Goal: Task Accomplishment & Management: Manage account settings

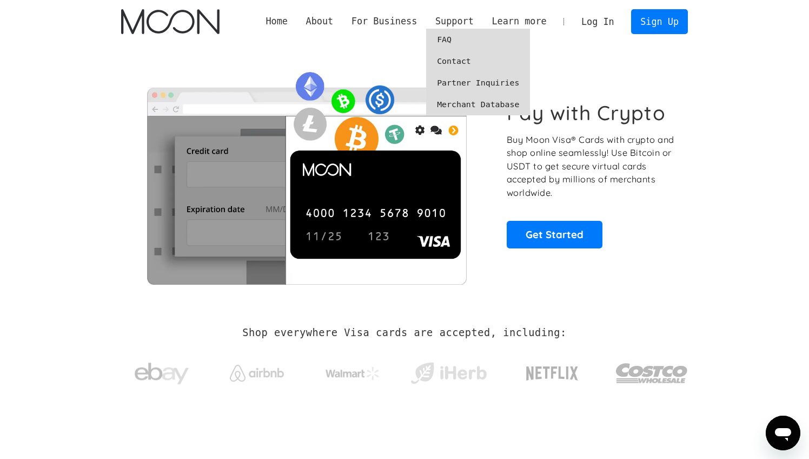
click at [448, 41] on link "FAQ" at bounding box center [478, 40] width 104 height 22
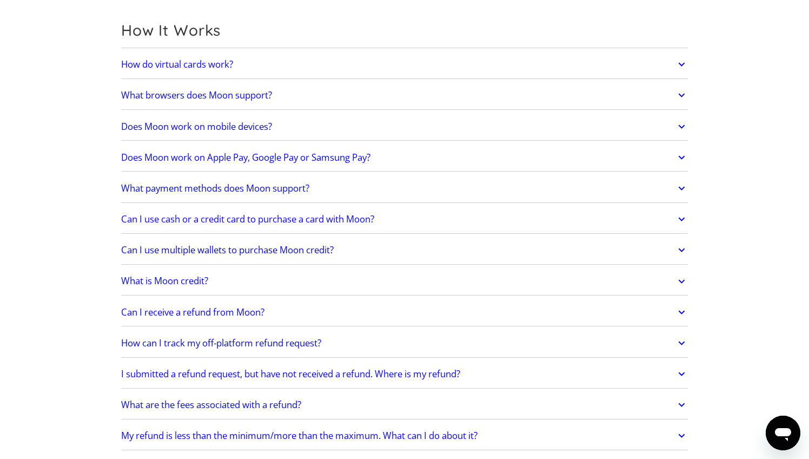
scroll to position [387, 0]
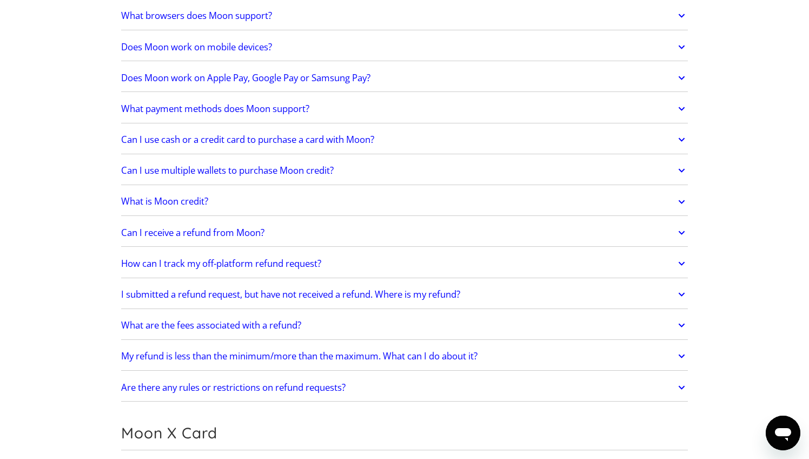
click at [369, 384] on link "Are there any rules or restrictions on refund requests?" at bounding box center [404, 387] width 567 height 23
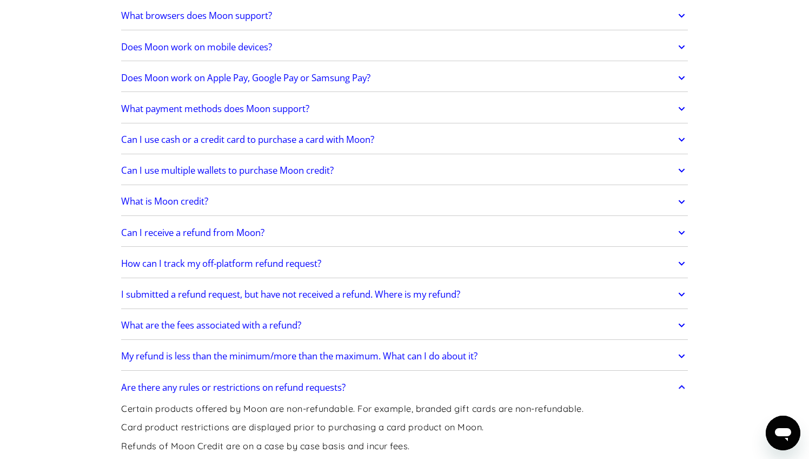
click at [369, 384] on link "Are there any rules or restrictions on refund requests?" at bounding box center [404, 387] width 567 height 23
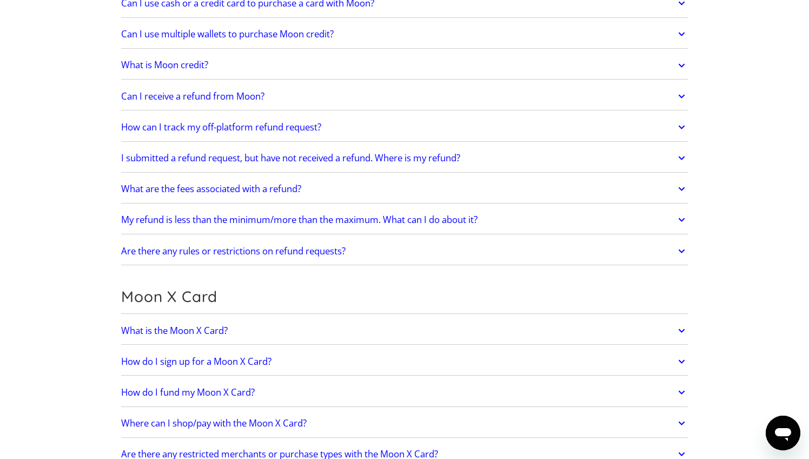
scroll to position [606, 0]
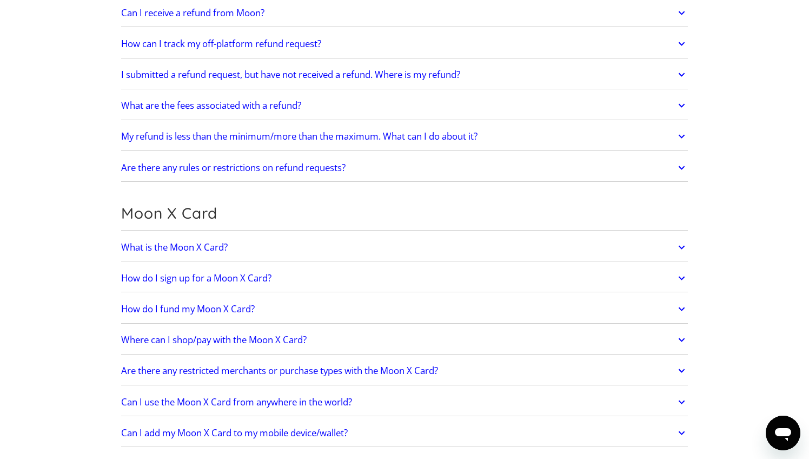
click at [345, 335] on link "Where can I shop/pay with the Moon X Card?" at bounding box center [404, 339] width 567 height 23
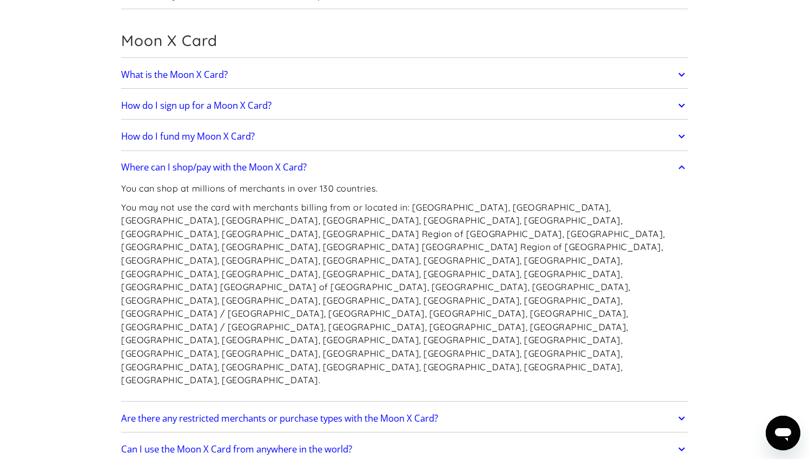
scroll to position [783, 0]
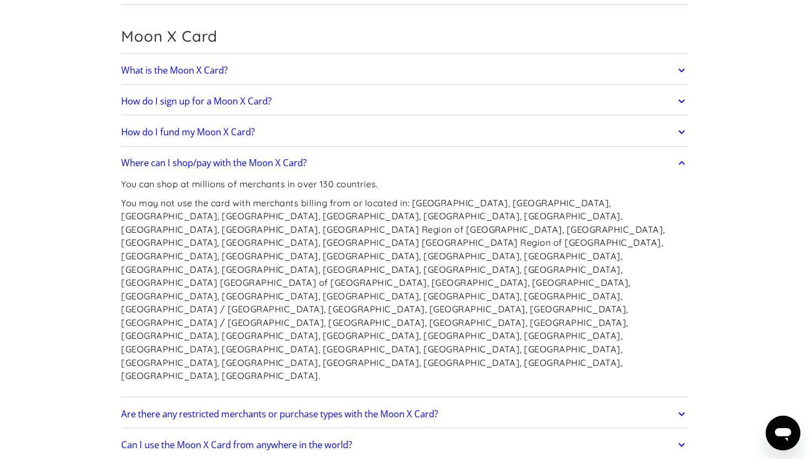
click at [441, 433] on link "Can I use the Moon X Card from anywhere in the world?" at bounding box center [404, 444] width 567 height 23
click at [479, 402] on link "Are there any restricted merchants or purchase types with the Moon X Card?" at bounding box center [404, 413] width 567 height 23
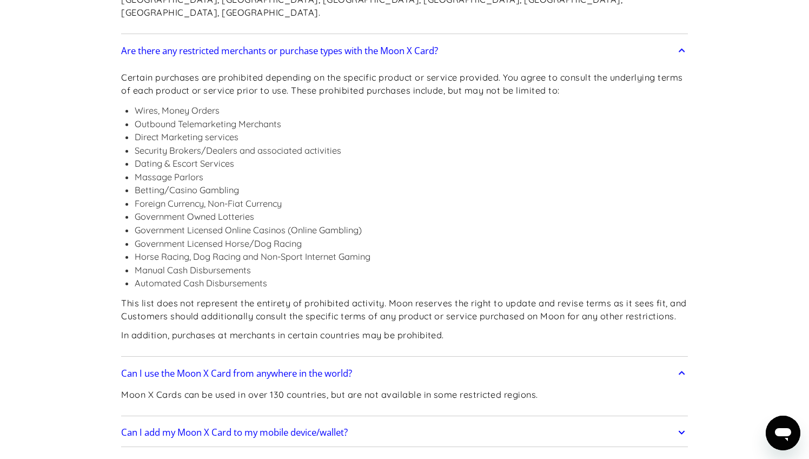
scroll to position [1210, 0]
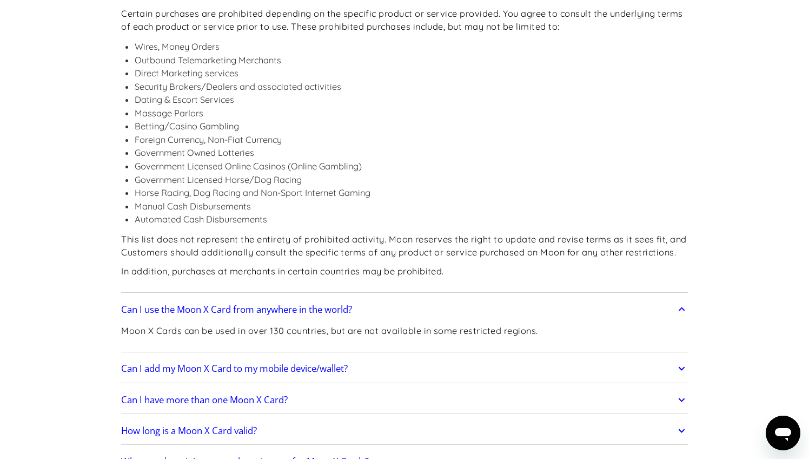
click at [386, 419] on link "How long is a Moon X Card valid?" at bounding box center [404, 430] width 567 height 23
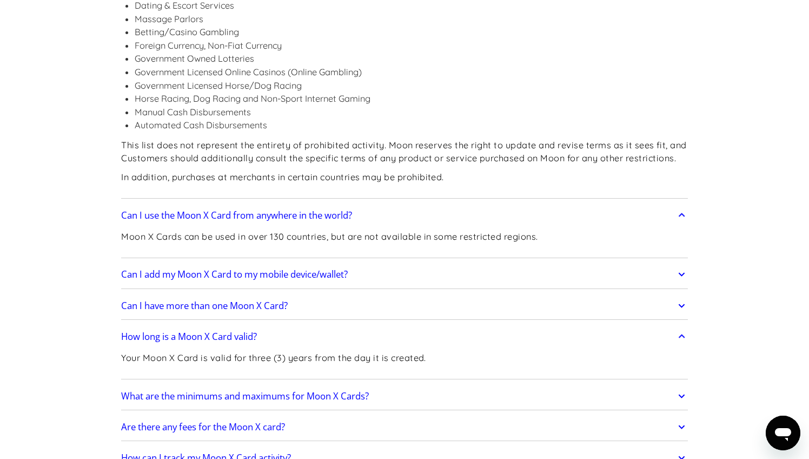
scroll to position [1307, 0]
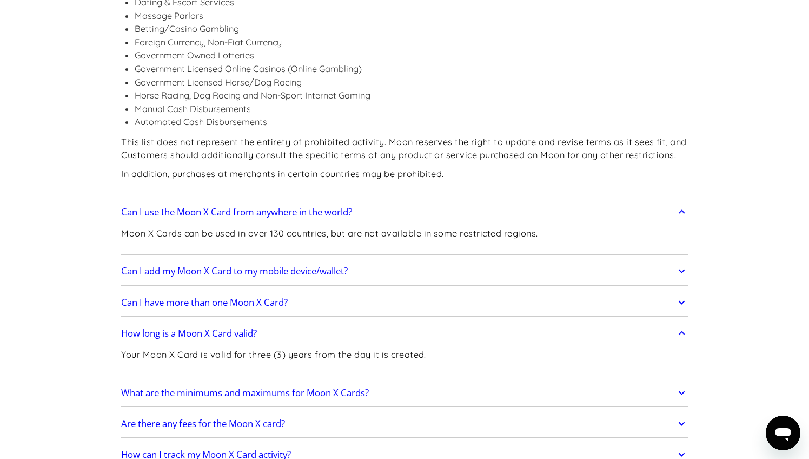
click at [397, 381] on link "What are the minimums and maximums for Moon X Cards?" at bounding box center [404, 392] width 567 height 23
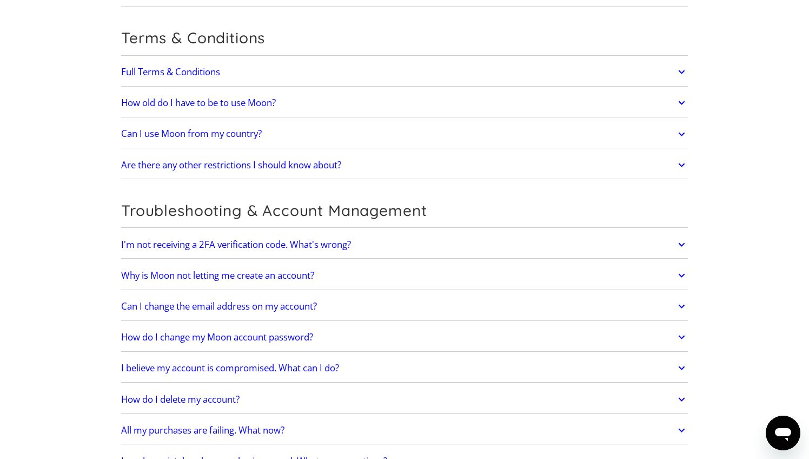
scroll to position [2740, 0]
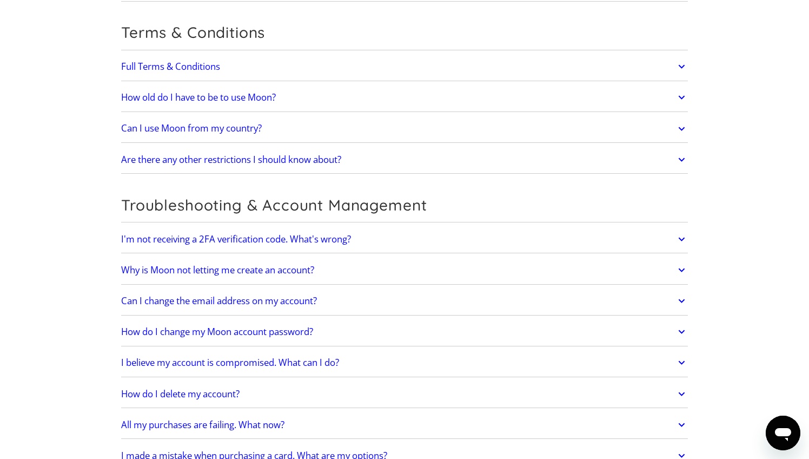
click at [347, 413] on link "All my purchases are failing. What now?" at bounding box center [404, 424] width 567 height 23
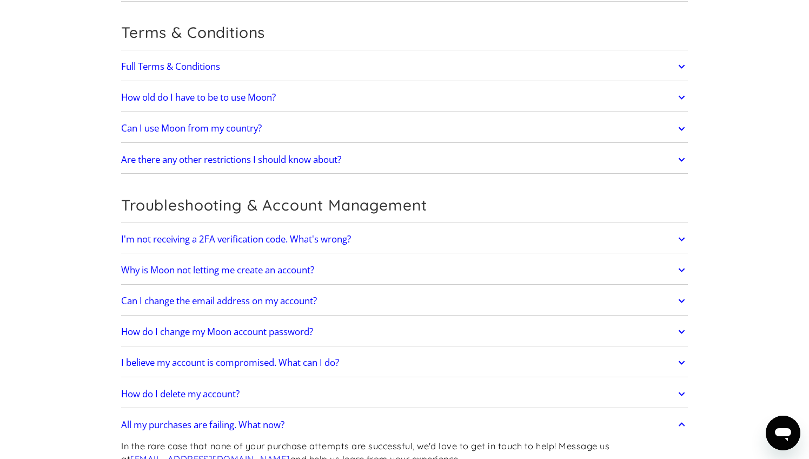
click at [352, 380] on div "How do I delete my account? Message support@paywithmoon.com or dpo@paywithmoon.…" at bounding box center [404, 394] width 567 height 28
click at [349, 382] on link "How do I delete my account?" at bounding box center [404, 393] width 567 height 23
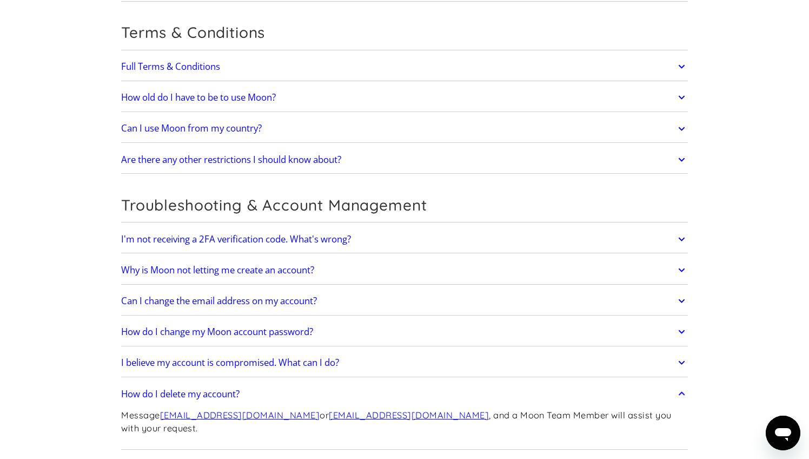
click at [361, 351] on link "I believe my account is compromised. What can I do?" at bounding box center [404, 362] width 567 height 23
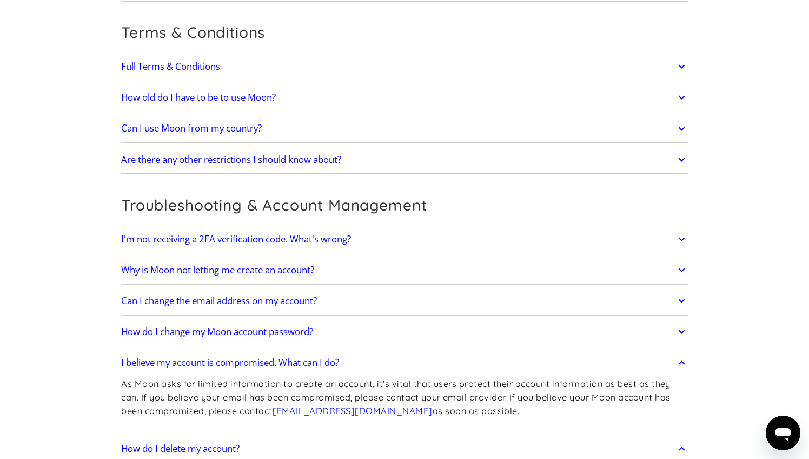
click at [351, 320] on link "How do I change my Moon account password?" at bounding box center [404, 331] width 567 height 23
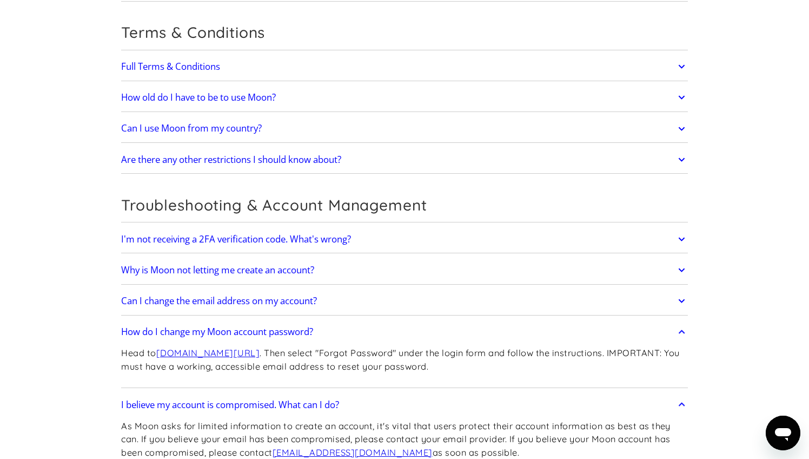
click at [347, 289] on link "Can I change the email address on my account?" at bounding box center [404, 300] width 567 height 23
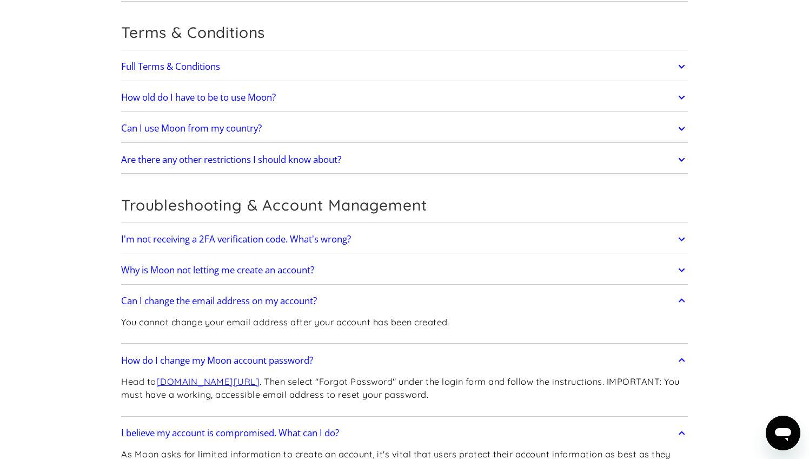
click at [356, 259] on link "Why is Moon not letting me create an account?" at bounding box center [404, 270] width 567 height 23
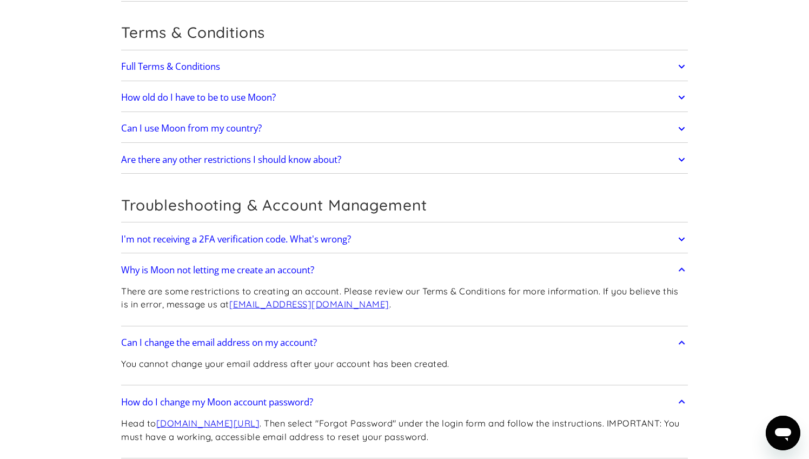
click at [385, 228] on link "I'm not receiving a 2FA verification code. What's wrong?" at bounding box center [404, 239] width 567 height 23
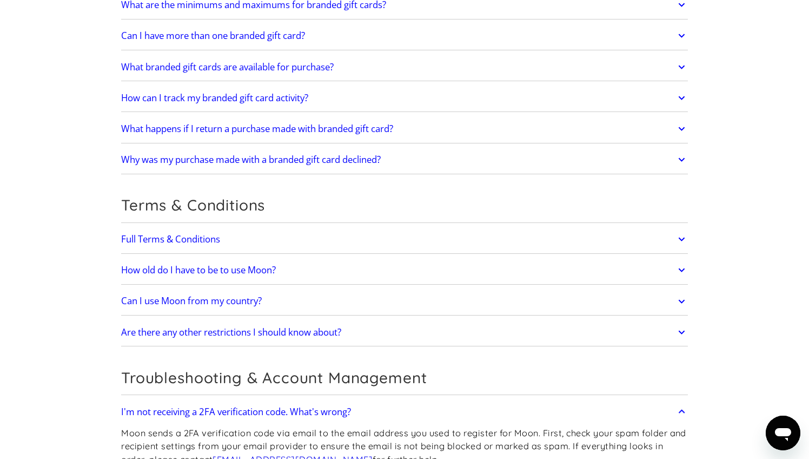
scroll to position [2554, 0]
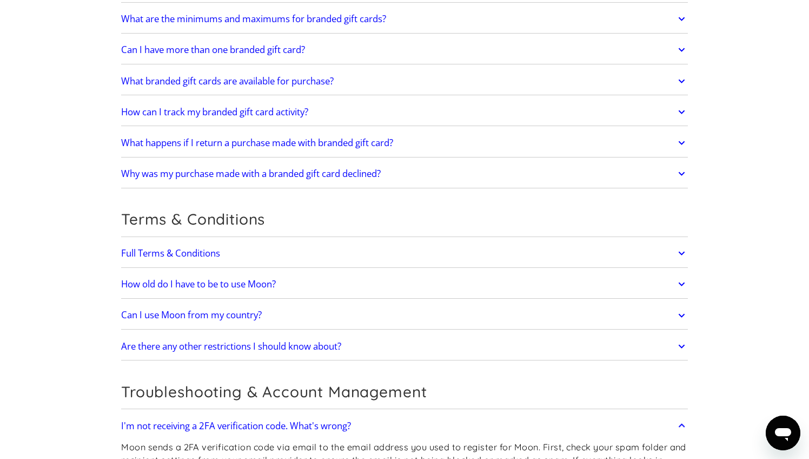
click at [353, 335] on link "Are there any other restrictions I should know about?" at bounding box center [404, 346] width 567 height 23
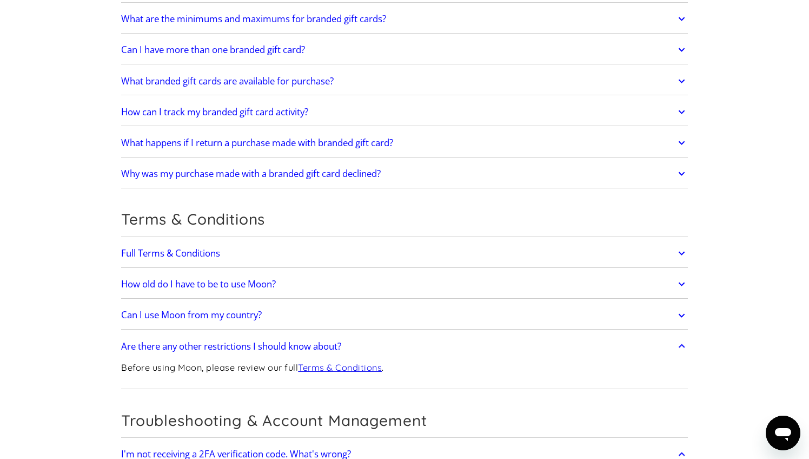
click at [341, 304] on link "Can I use Moon from my country?" at bounding box center [404, 315] width 567 height 23
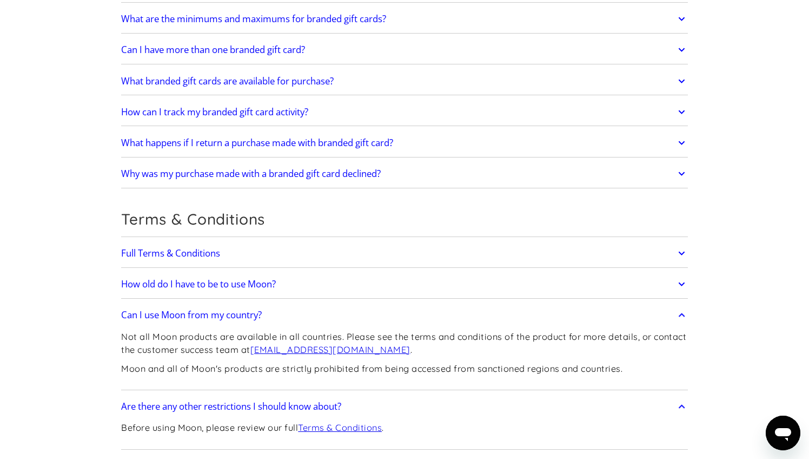
click at [334, 273] on link "How old do I have to be to use Moon?" at bounding box center [404, 284] width 567 height 23
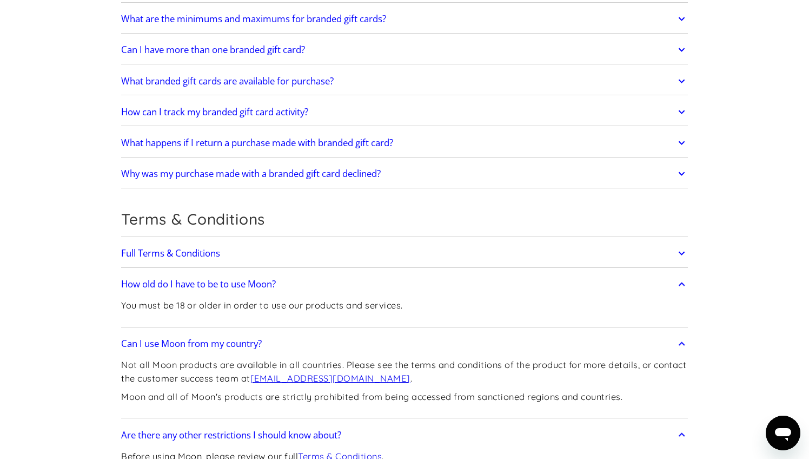
click at [321, 242] on link "Full Terms & Conditions" at bounding box center [404, 253] width 567 height 23
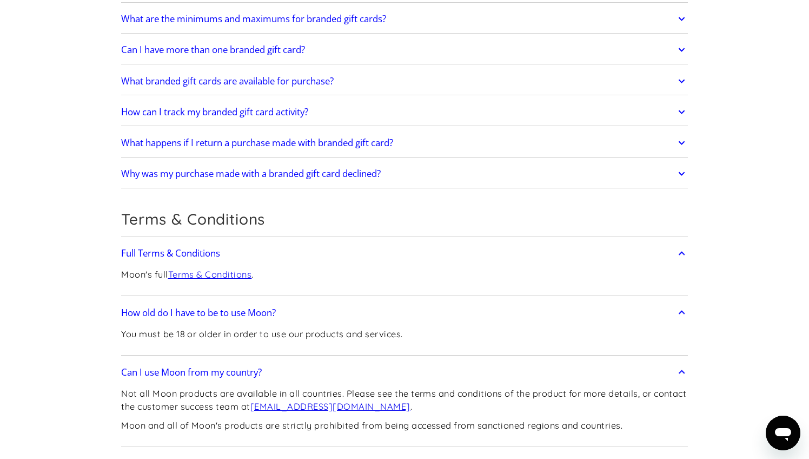
scroll to position [2375, 0]
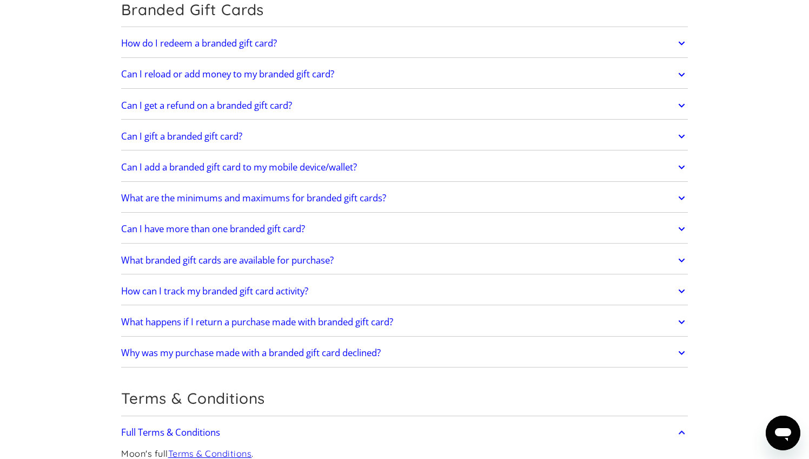
click at [381, 347] on h2 "Why was my purchase made with a branded gift card declined?" at bounding box center [251, 352] width 260 height 11
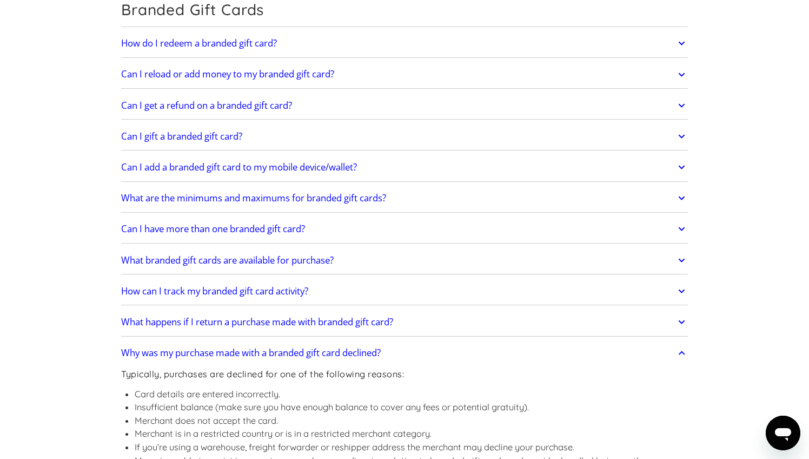
click at [409, 310] on link "What happens if I return a purchase made with branded gift card?" at bounding box center [404, 321] width 567 height 23
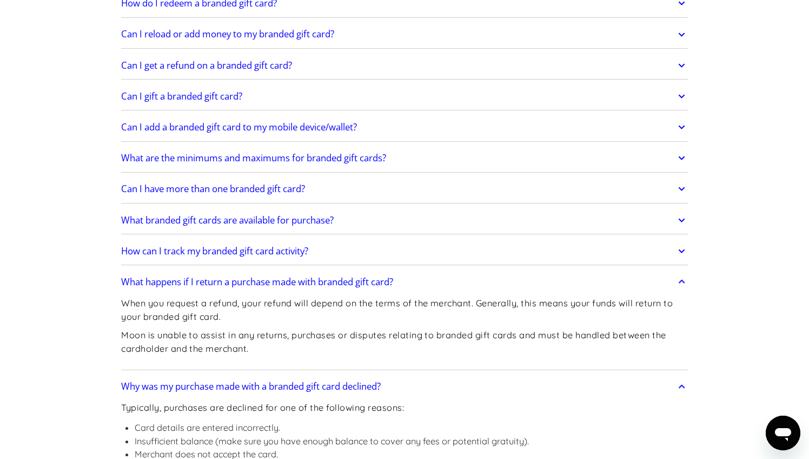
scroll to position [2416, 0]
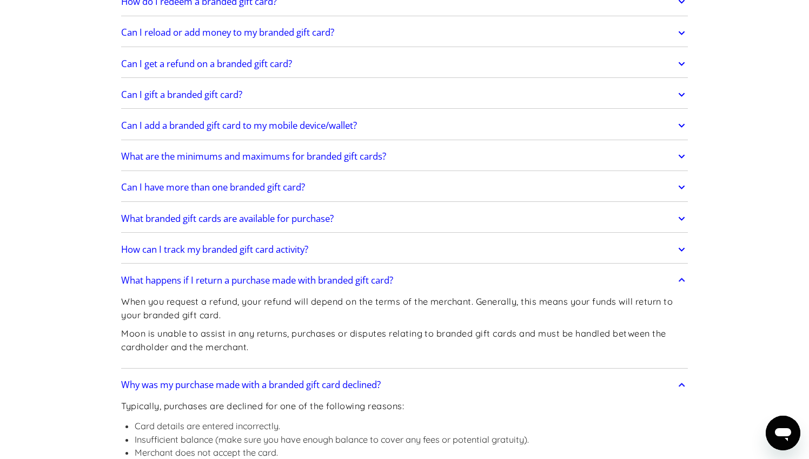
click at [364, 238] on link "How can I track my branded gift card activity?" at bounding box center [404, 249] width 567 height 23
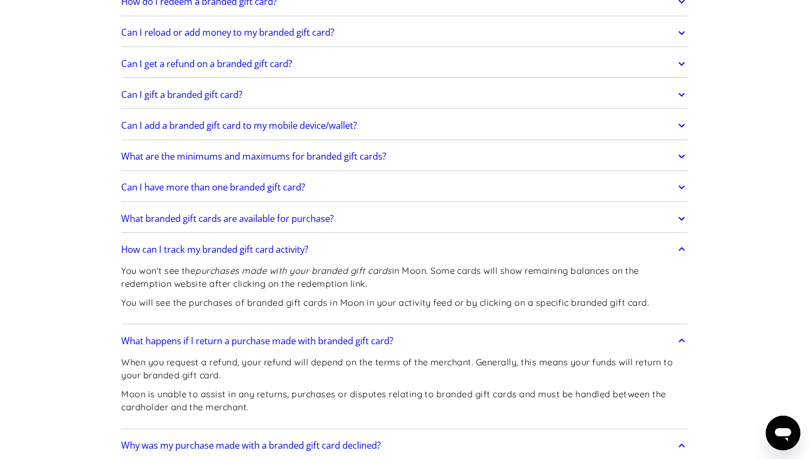
click at [350, 207] on link "What branded gift cards are available for purchase?" at bounding box center [404, 218] width 567 height 23
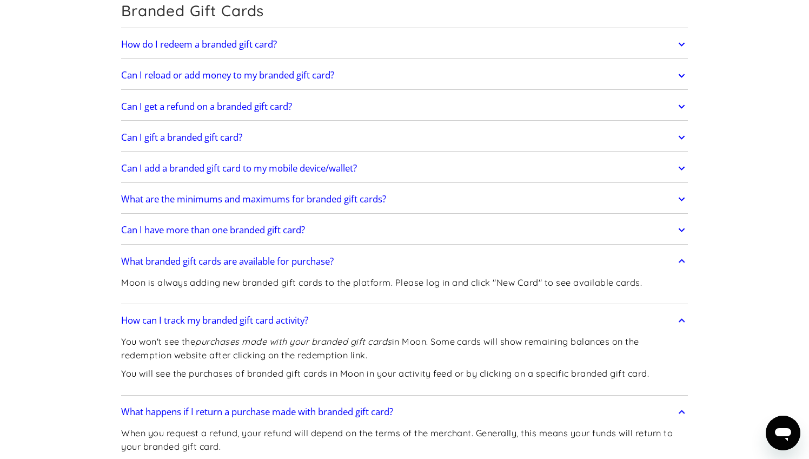
scroll to position [2370, 0]
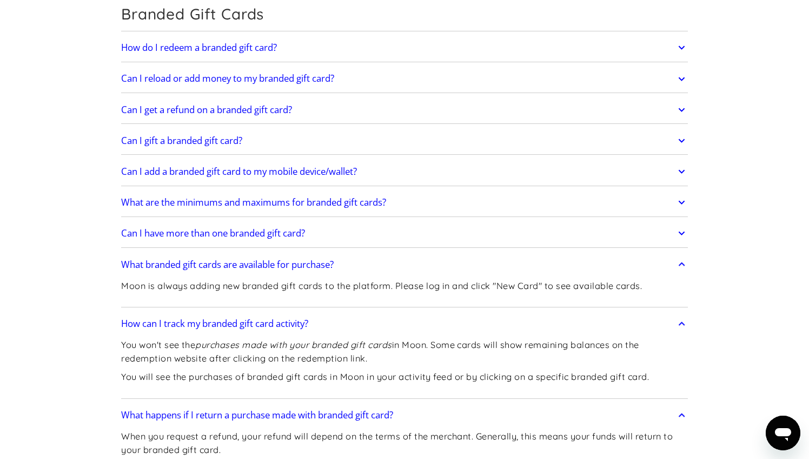
click at [354, 222] on link "Can I have more than one branded gift card?" at bounding box center [404, 233] width 567 height 23
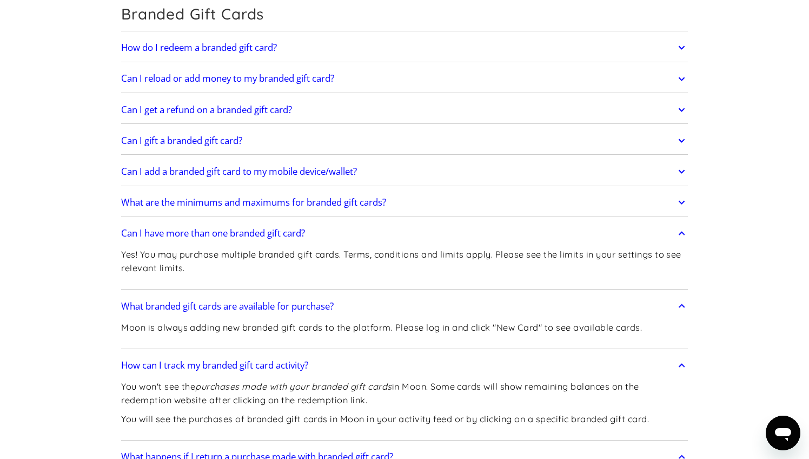
scroll to position [2331, 0]
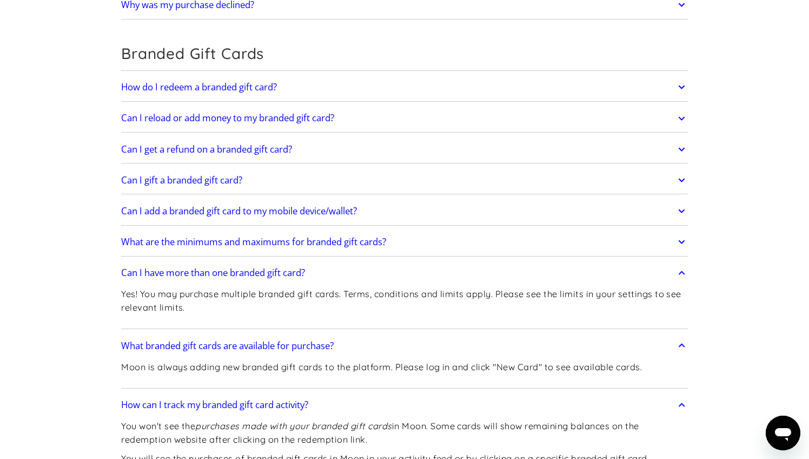
click at [408, 230] on link "What are the minimums and maximums for branded gift cards?" at bounding box center [404, 241] width 567 height 23
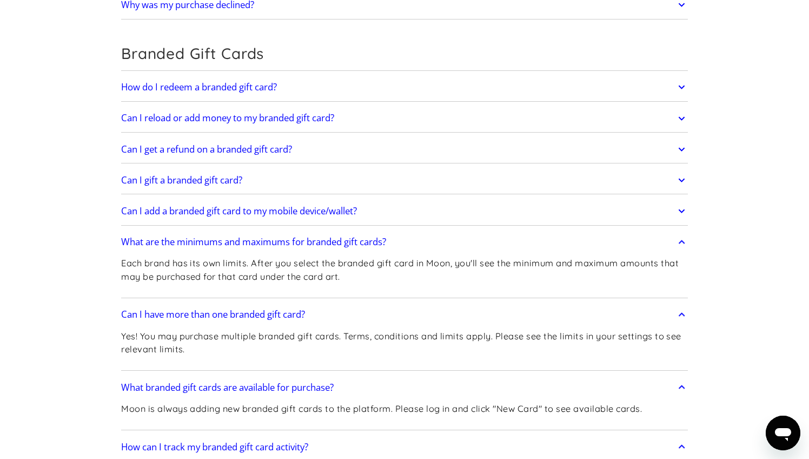
scroll to position [2291, 1]
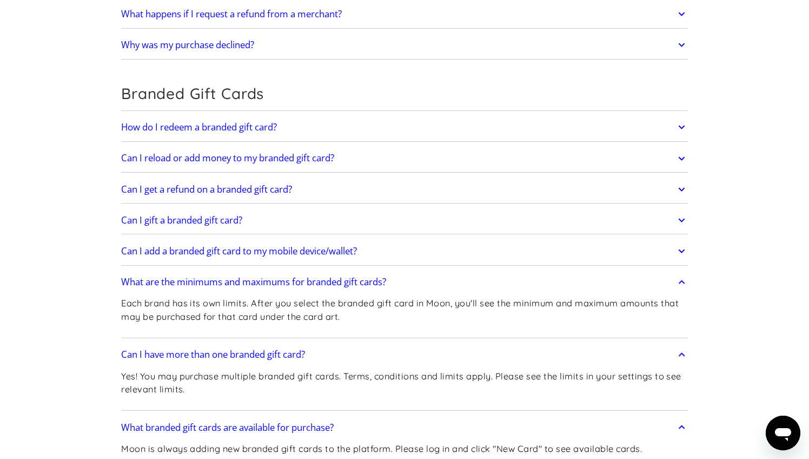
click at [404, 240] on link "Can I add a branded gift card to my mobile device/wallet?" at bounding box center [404, 251] width 567 height 23
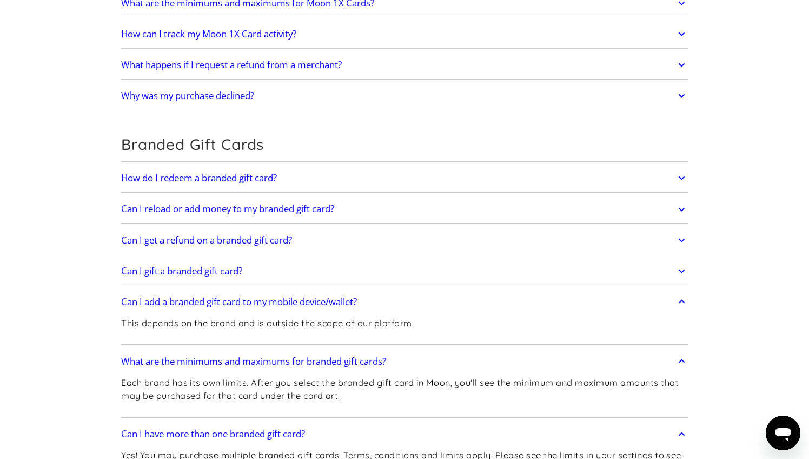
scroll to position [2236, 0]
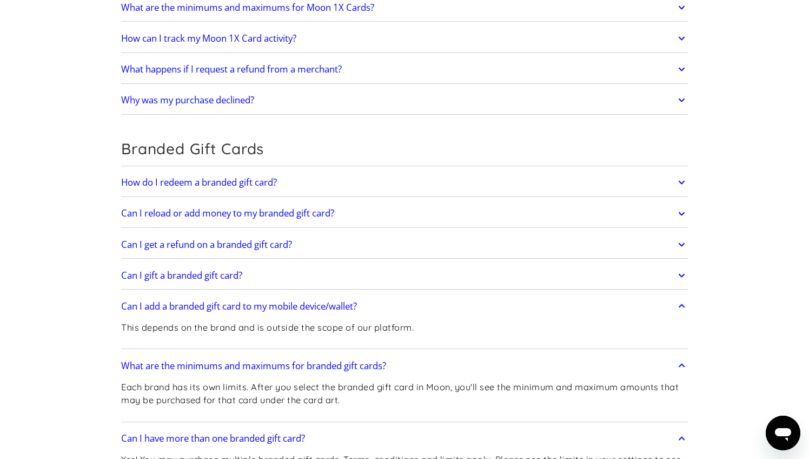
click at [364, 264] on link "Can I gift a branded gift card?" at bounding box center [404, 275] width 567 height 23
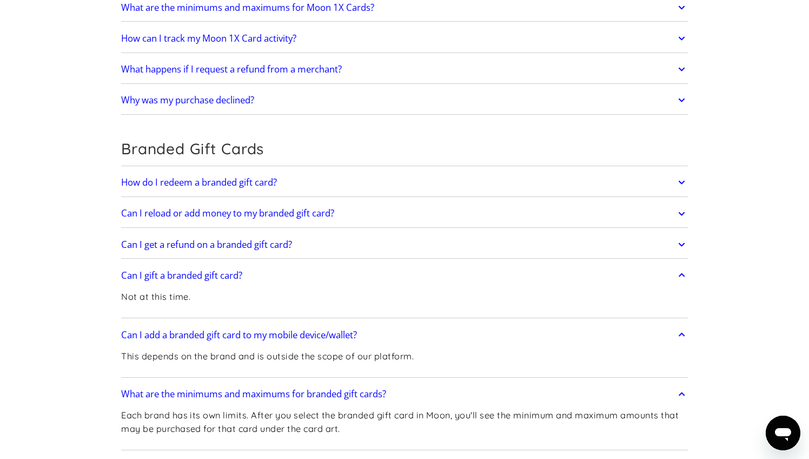
click at [355, 233] on link "Can I get a refund on a branded gift card?" at bounding box center [404, 244] width 567 height 23
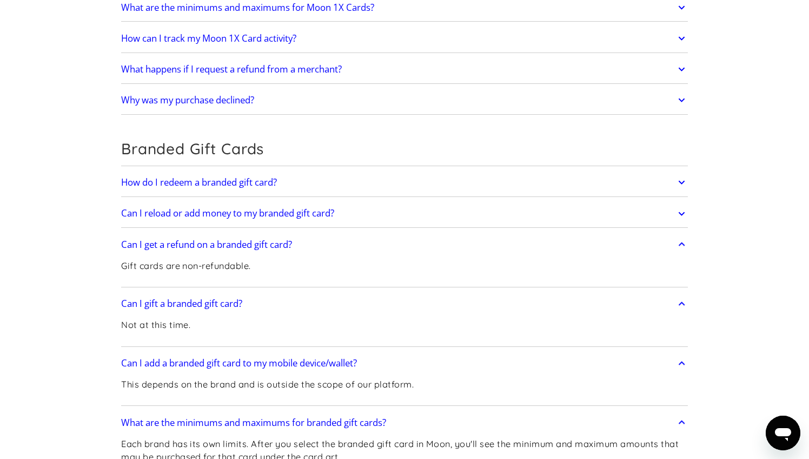
click at [346, 202] on link "Can I reload or add money to my branded gift card?" at bounding box center [404, 213] width 567 height 23
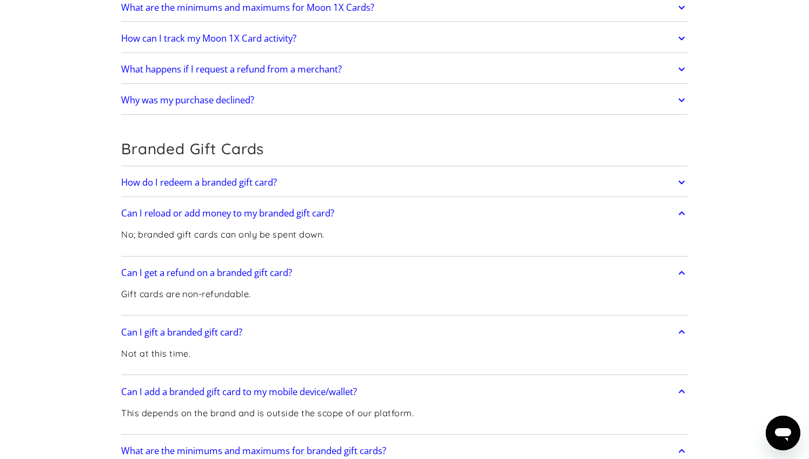
click at [343, 171] on link "How do I redeem a branded gift card?" at bounding box center [404, 182] width 567 height 23
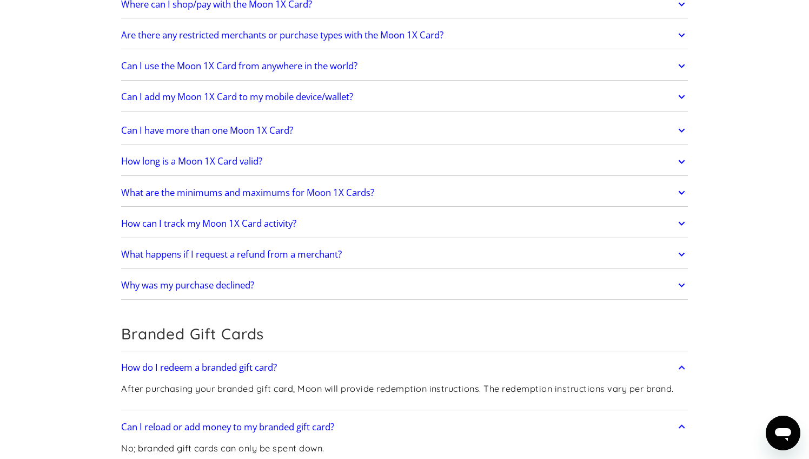
scroll to position [2050, 0]
click at [347, 274] on link "Why was my purchase declined?" at bounding box center [404, 285] width 567 height 23
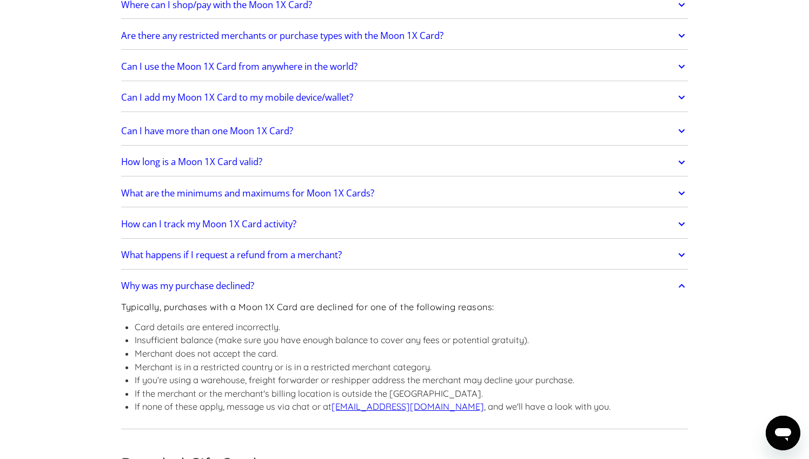
click at [368, 243] on link "What happens if I request a refund from a merchant?" at bounding box center [404, 254] width 567 height 23
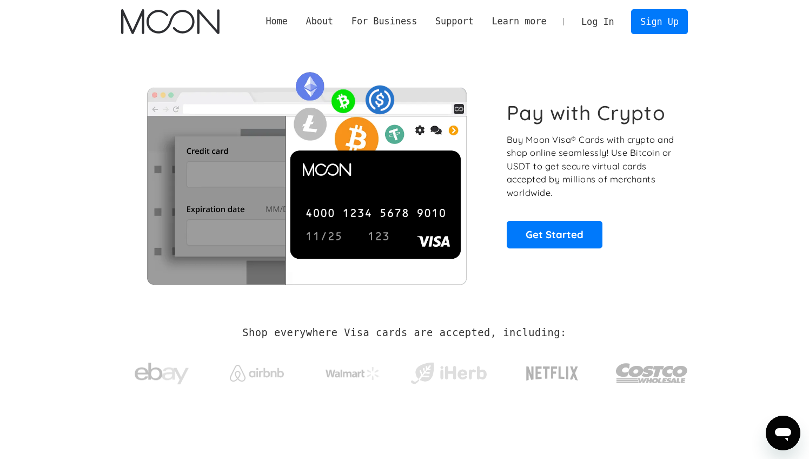
click at [619, 21] on link "Log In" at bounding box center [597, 22] width 51 height 24
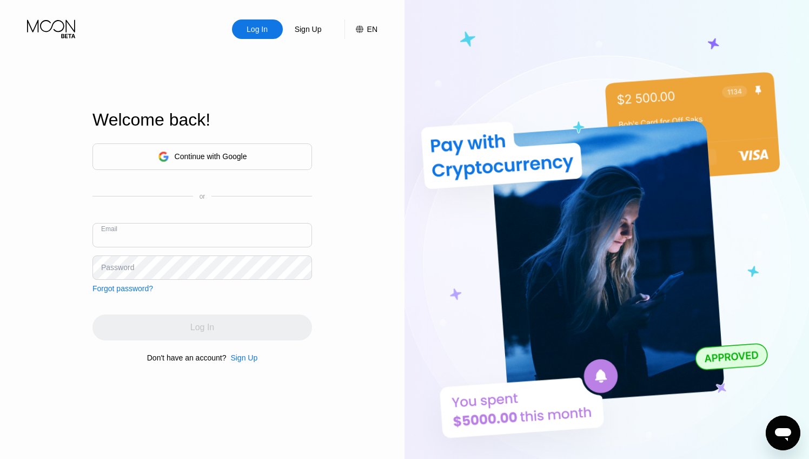
click at [239, 356] on div "Sign Up" at bounding box center [243, 357] width 27 height 9
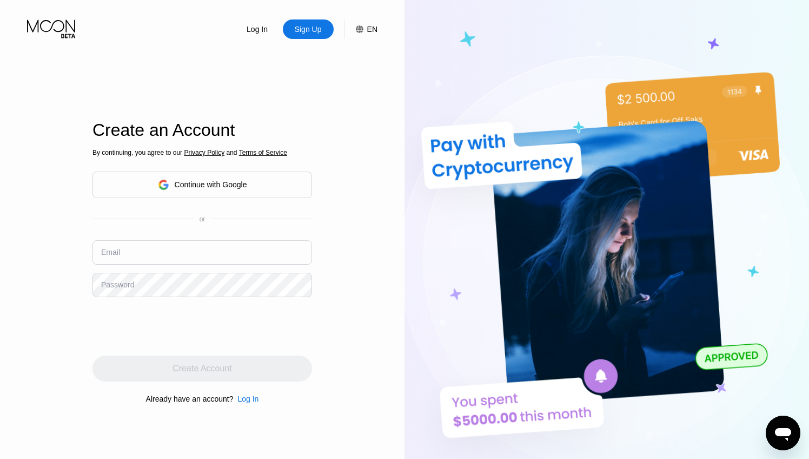
paste input "maroonprue@powerscrews.com"
type input "maroonprue@powerscrews.com"
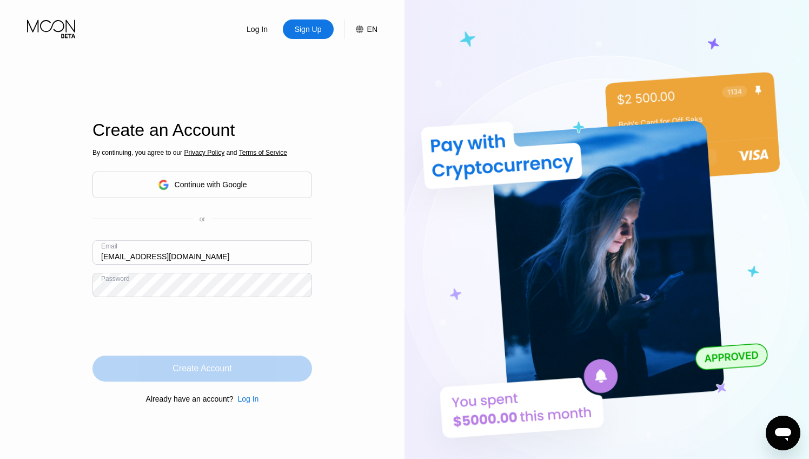
click at [156, 359] on div "Create Account" at bounding box center [202, 368] width 220 height 26
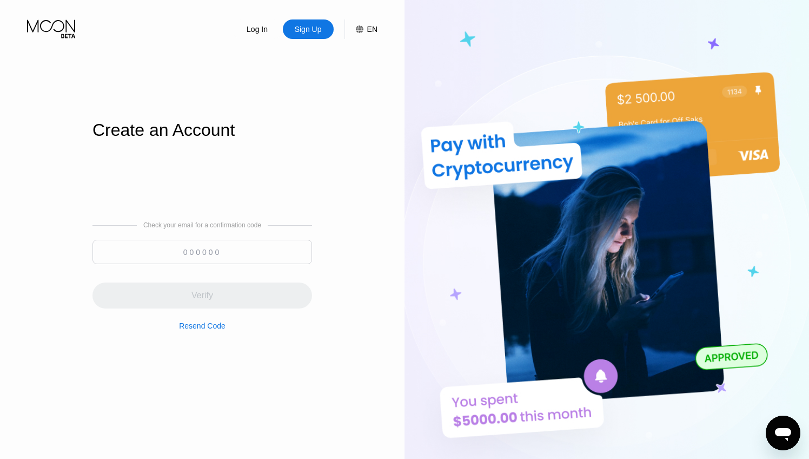
paste input "739795"
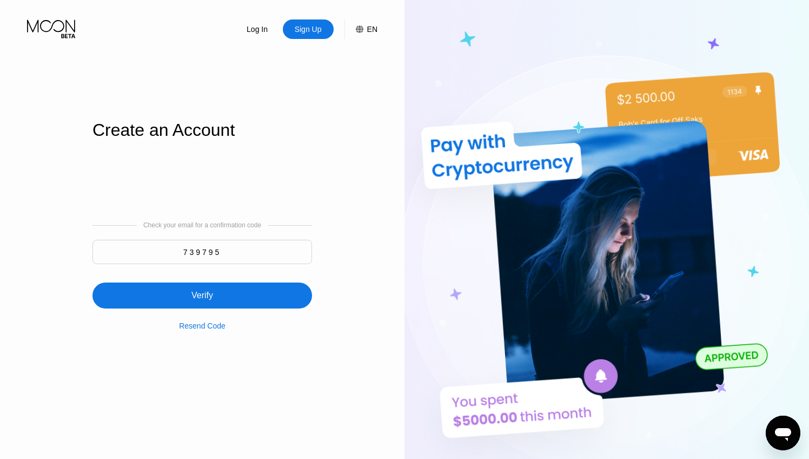
type input "739795"
click at [208, 304] on div "Verify" at bounding box center [202, 295] width 220 height 26
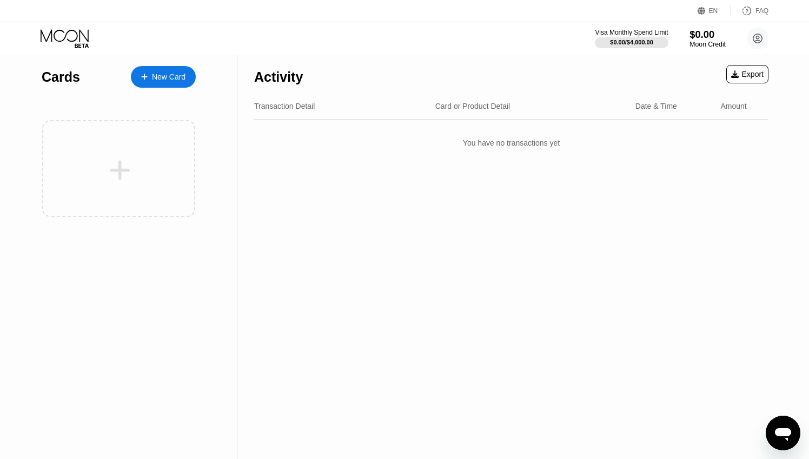
click at [716, 37] on div "$0.00" at bounding box center [708, 34] width 36 height 11
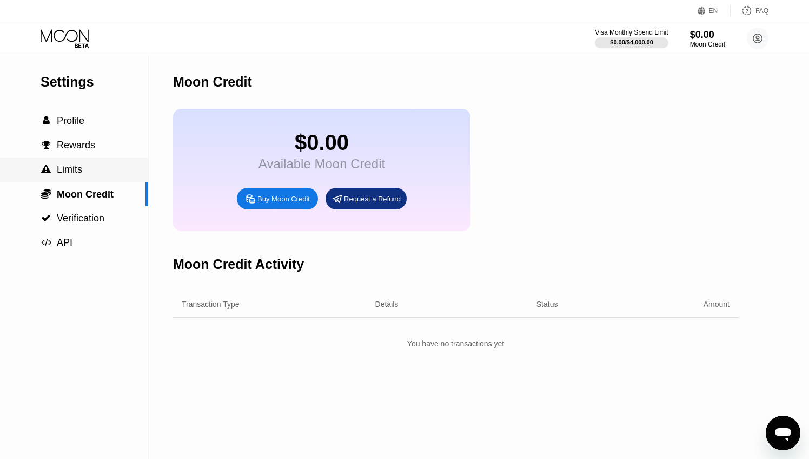
click at [109, 157] on div " Limits" at bounding box center [74, 169] width 148 height 24
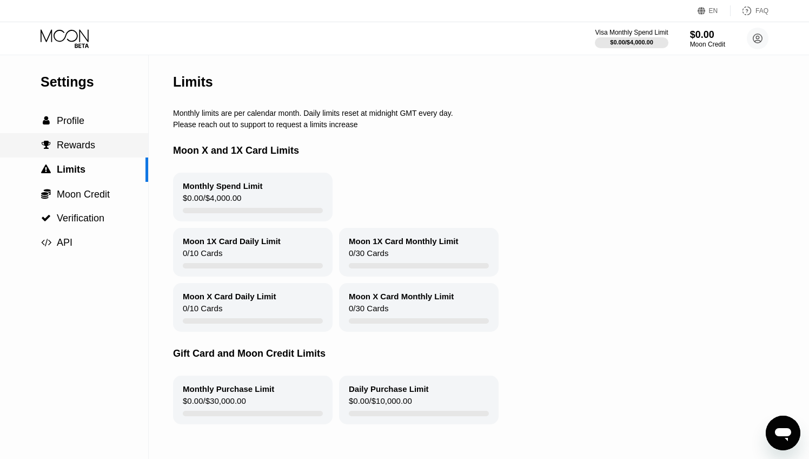
click at [67, 155] on div " Rewards" at bounding box center [74, 145] width 148 height 24
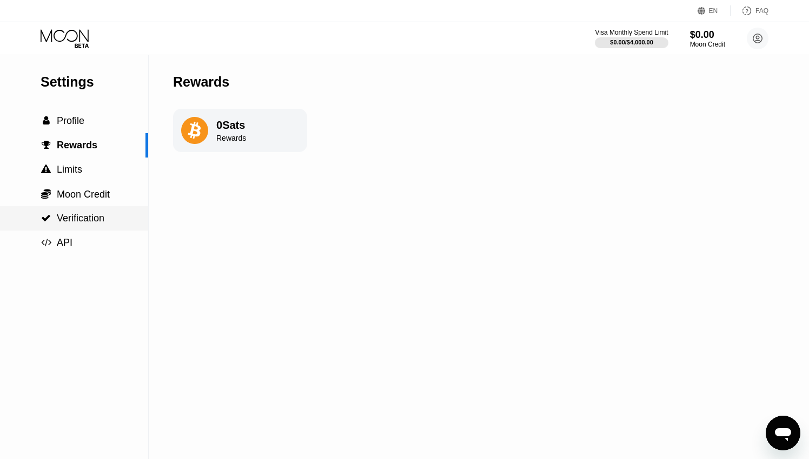
click at [92, 227] on div " Verification" at bounding box center [74, 218] width 148 height 24
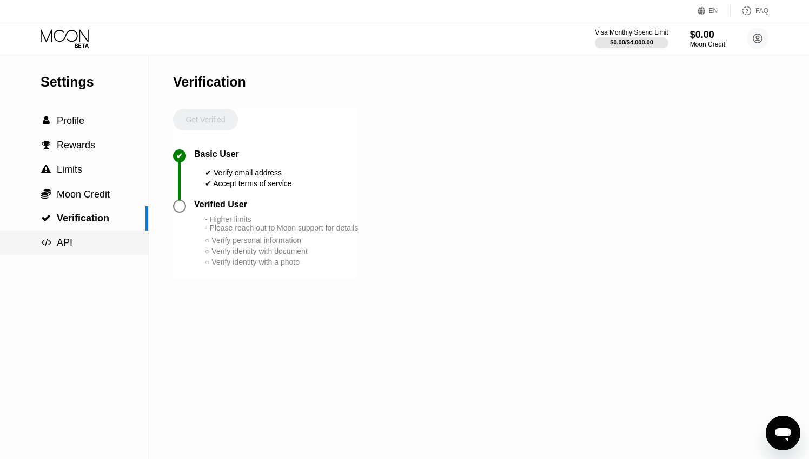
click at [85, 248] on div " API" at bounding box center [74, 242] width 148 height 24
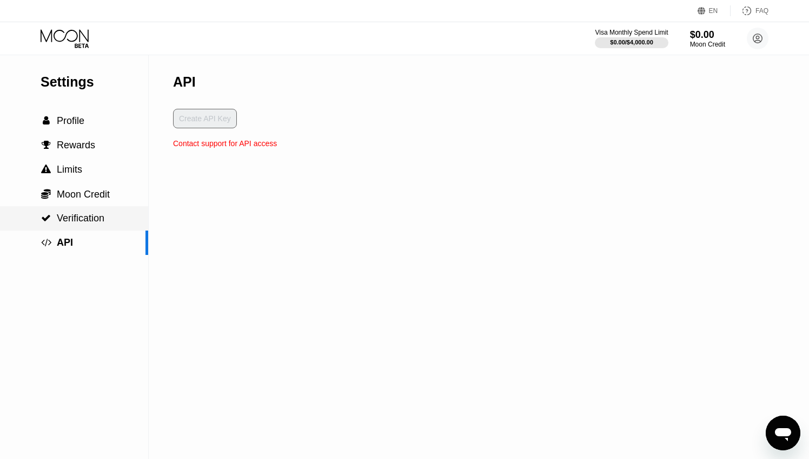
click at [95, 220] on span "Verification" at bounding box center [81, 218] width 48 height 11
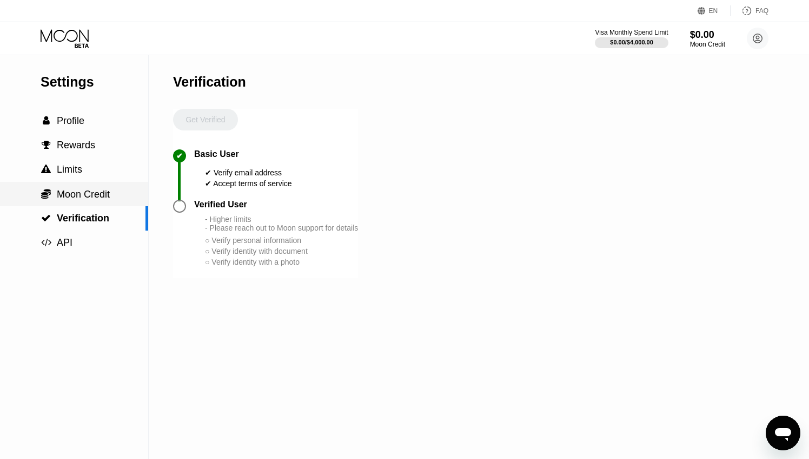
click at [91, 200] on div " Moon Credit" at bounding box center [74, 194] width 148 height 24
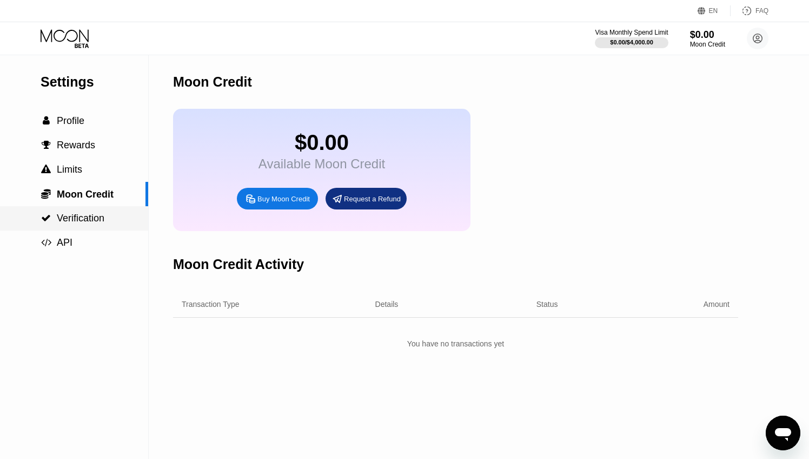
click at [91, 224] on div " Verification" at bounding box center [74, 218] width 148 height 24
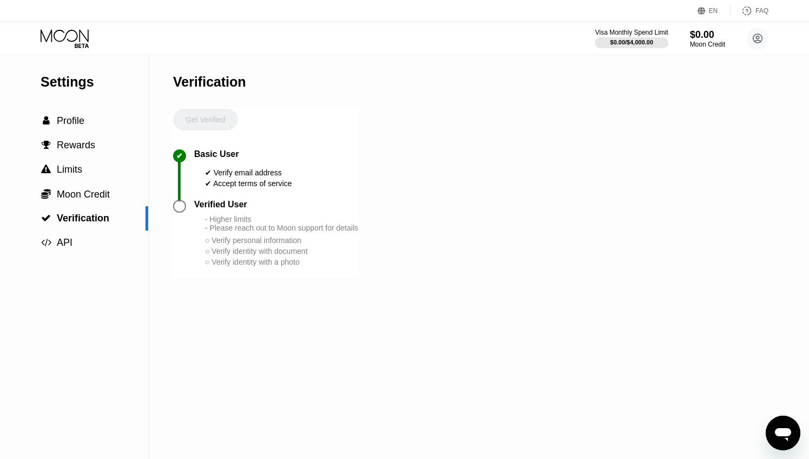
click at [208, 208] on div "Verified User" at bounding box center [220, 205] width 53 height 10
click at [184, 207] on div at bounding box center [179, 206] width 13 height 13
click at [207, 120] on div "Get Verified" at bounding box center [205, 129] width 65 height 41
click at [111, 118] on div " Profile" at bounding box center [74, 120] width 148 height 11
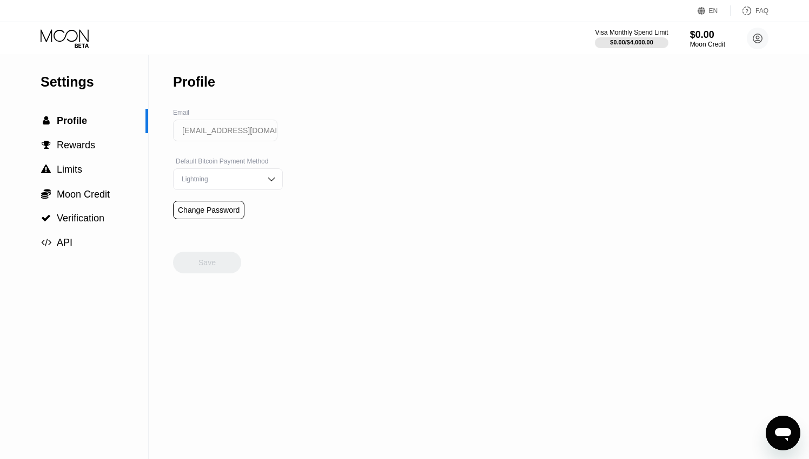
click at [215, 191] on div "Default Bitcoin Payment Method Lightning" at bounding box center [228, 178] width 110 height 43
click at [218, 166] on div "Default Bitcoin Payment Method Lightning" at bounding box center [228, 178] width 110 height 43
click at [217, 179] on div "Lightning" at bounding box center [220, 179] width 82 height 8
click at [216, 131] on input "[EMAIL_ADDRESS][DOMAIN_NAME]" at bounding box center [225, 131] width 104 height 22
click at [220, 224] on div "On-Chain" at bounding box center [228, 222] width 98 height 8
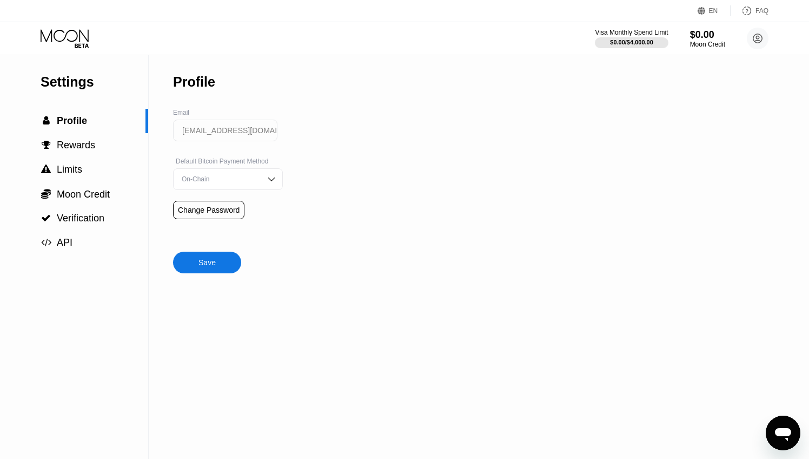
click at [195, 259] on div "Save" at bounding box center [207, 262] width 68 height 22
click at [78, 149] on span "Rewards" at bounding box center [76, 145] width 38 height 11
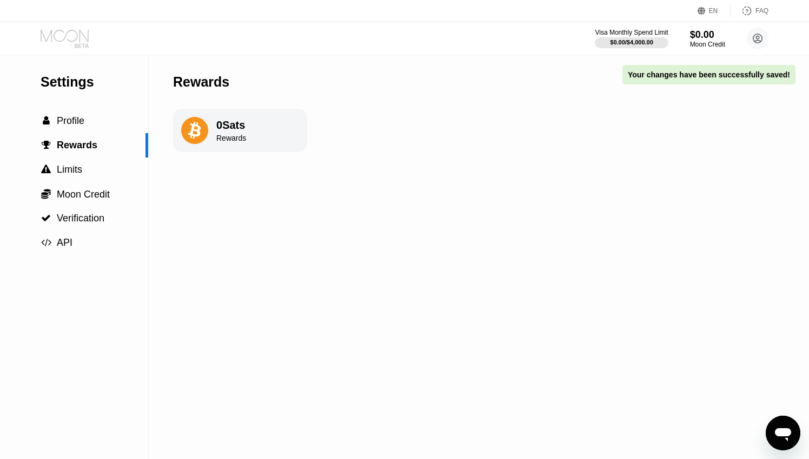
click at [80, 42] on icon at bounding box center [66, 38] width 50 height 19
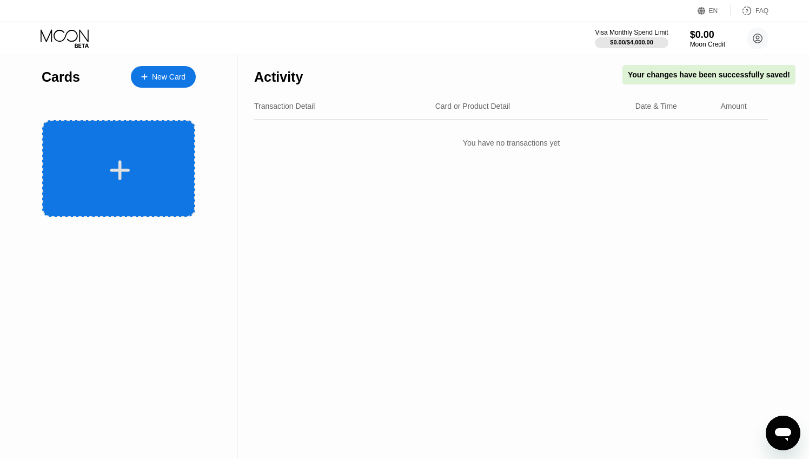
click at [133, 147] on div at bounding box center [118, 168] width 153 height 97
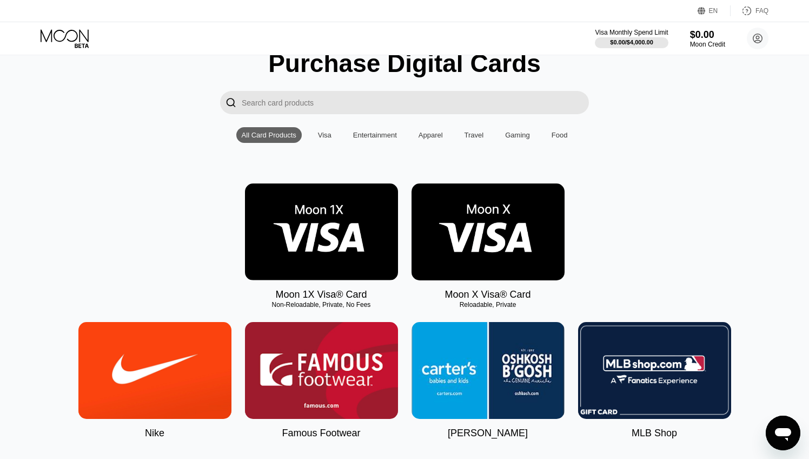
scroll to position [38, 0]
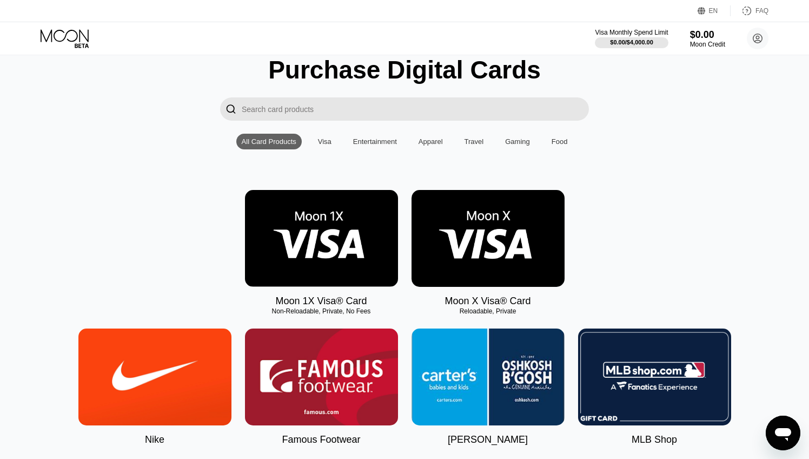
click at [324, 297] on div "Moon 1X Visa® Card" at bounding box center [320, 300] width 91 height 11
click at [322, 267] on img at bounding box center [321, 238] width 153 height 97
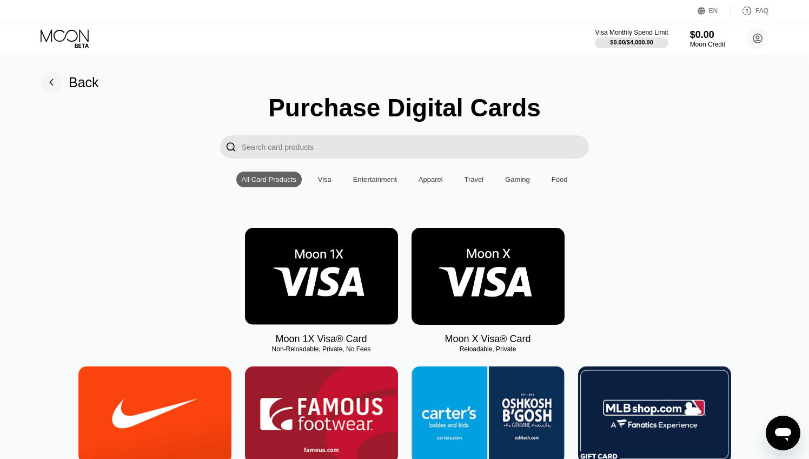
click at [519, 265] on img at bounding box center [488, 276] width 153 height 97
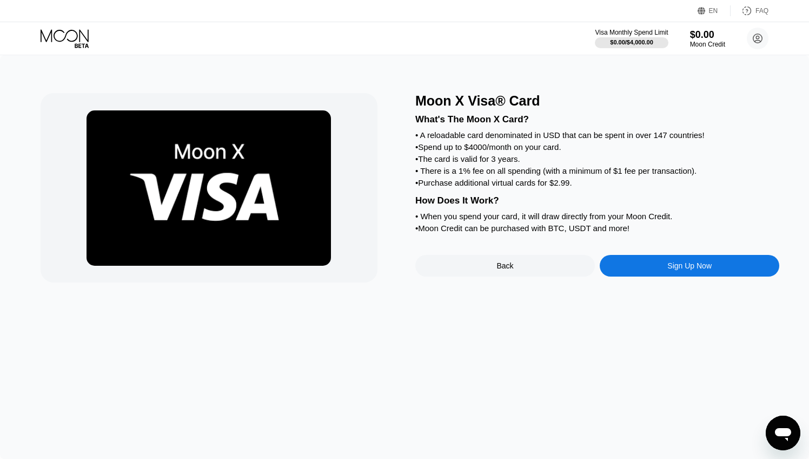
click at [754, 10] on div "FAQ" at bounding box center [750, 10] width 38 height 11
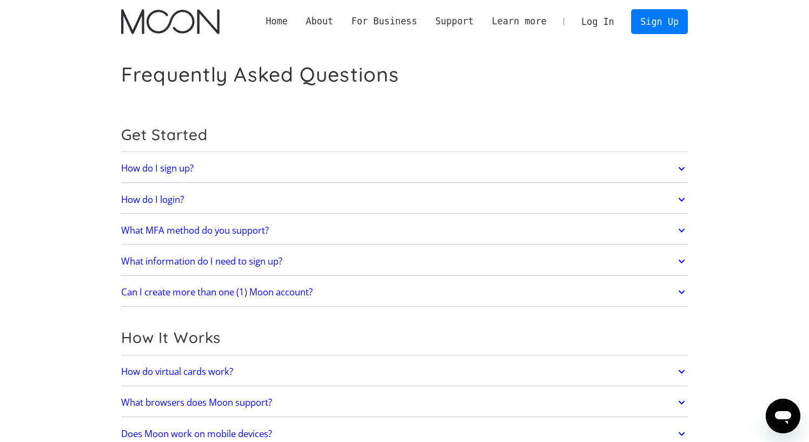
click at [421, 288] on link "Can I create more than one (1) Moon account?" at bounding box center [404, 292] width 567 height 23
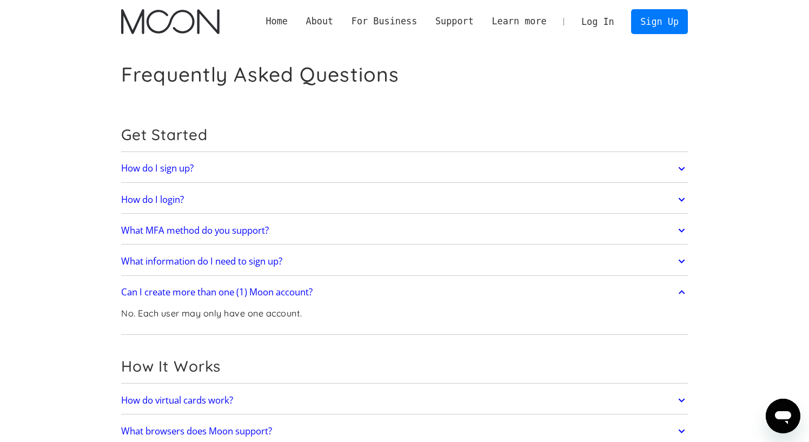
click at [402, 271] on link "What information do I need to sign up?" at bounding box center [404, 261] width 567 height 23
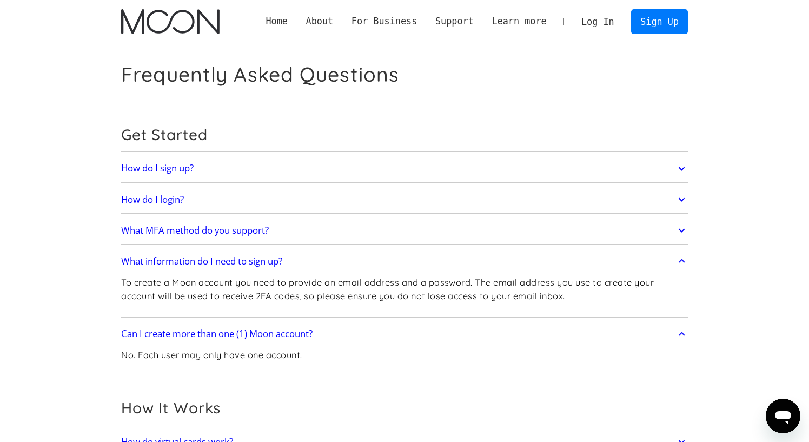
click at [356, 227] on link "What MFA method do you support?" at bounding box center [404, 230] width 567 height 23
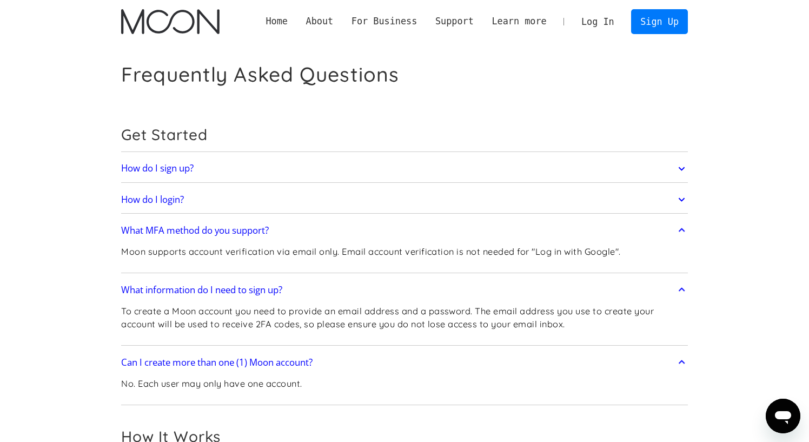
click at [338, 190] on link "How do I login?" at bounding box center [404, 199] width 567 height 23
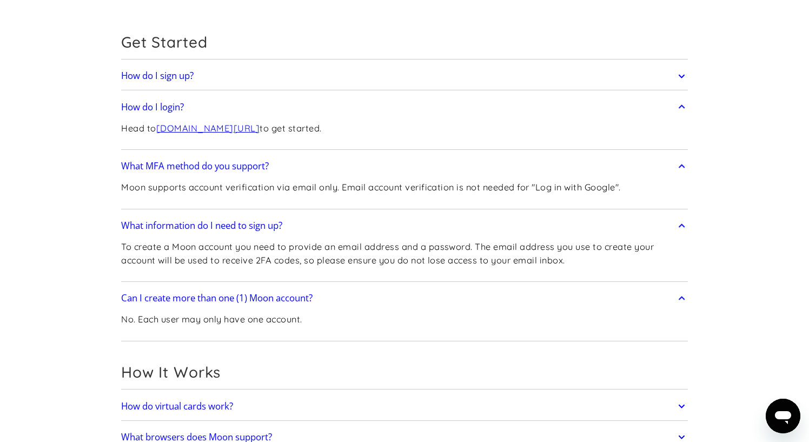
scroll to position [98, 0]
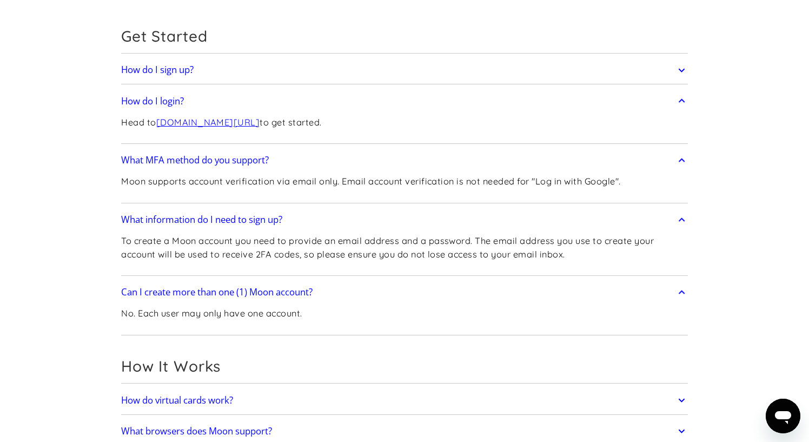
click at [320, 69] on link "How do I sign up?" at bounding box center [404, 70] width 567 height 23
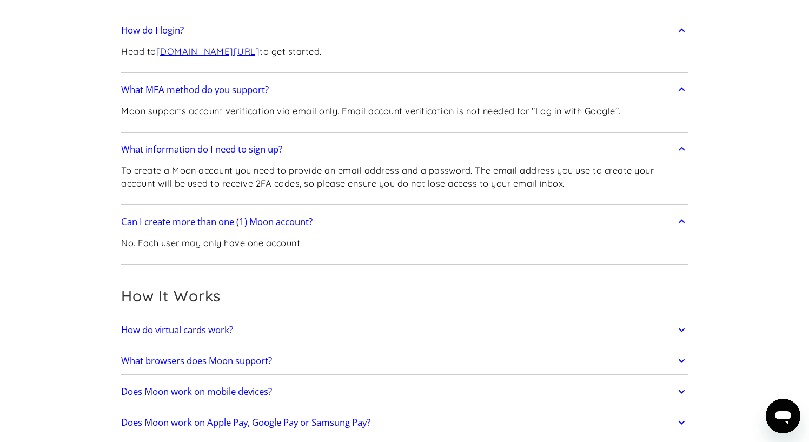
scroll to position [200, 0]
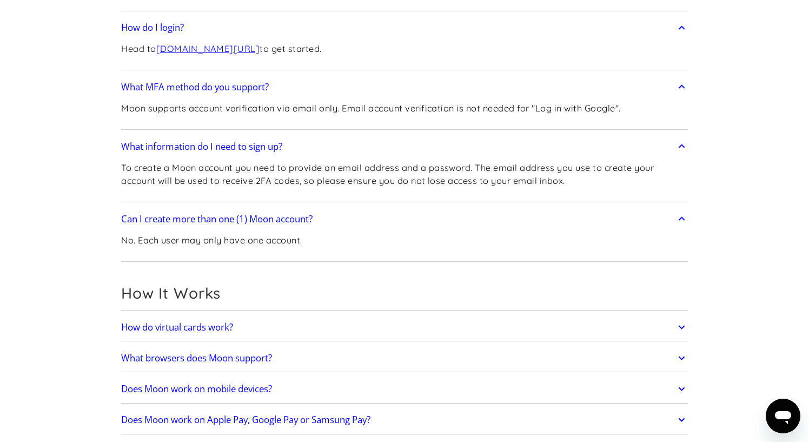
click at [321, 319] on link "How do virtual cards work?" at bounding box center [404, 327] width 567 height 23
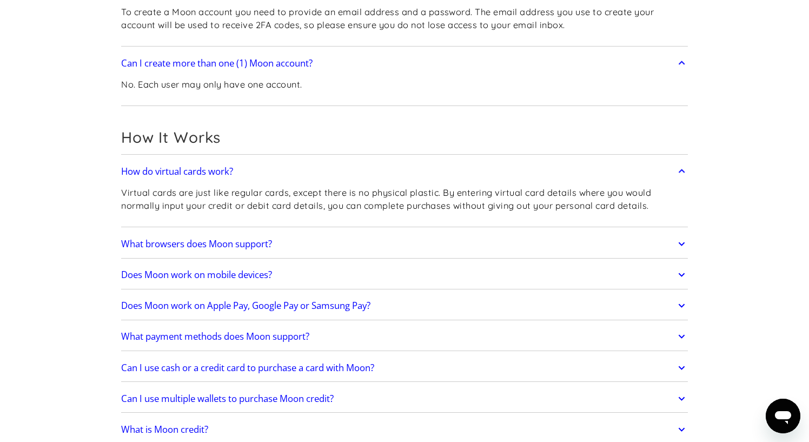
scroll to position [369, 0]
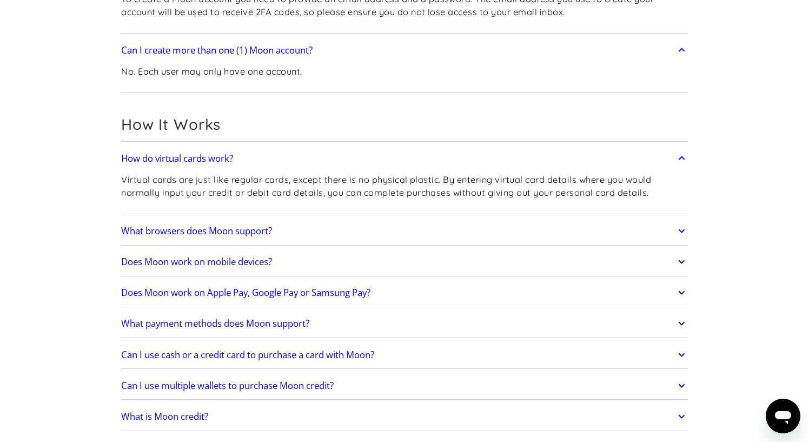
click at [294, 229] on link "What browsers does Moon support?" at bounding box center [404, 231] width 567 height 23
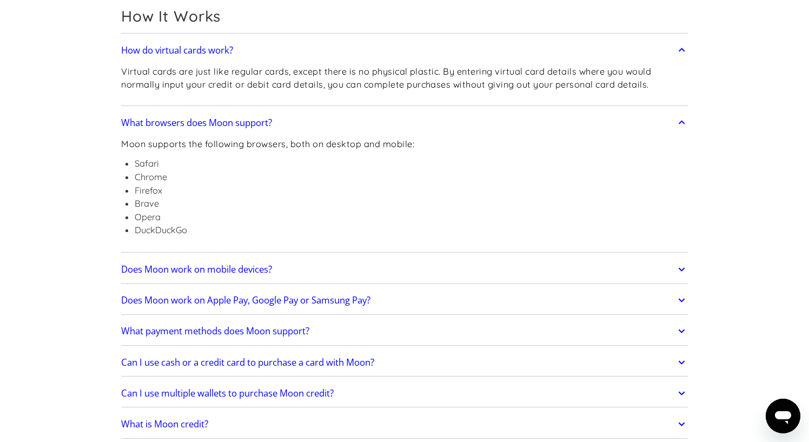
click at [299, 259] on link "Does Moon work on mobile devices?" at bounding box center [404, 269] width 567 height 23
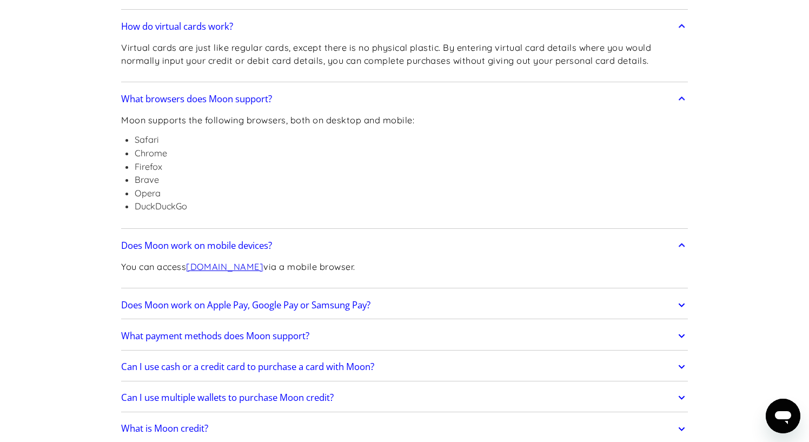
scroll to position [505, 0]
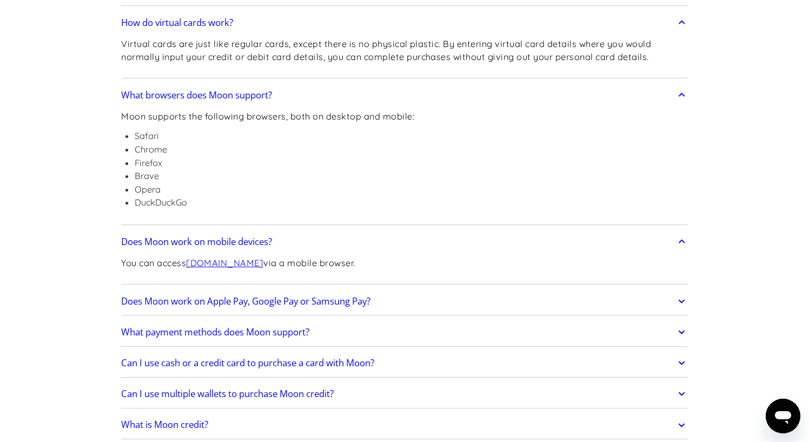
click at [309, 290] on link "Does Moon work on Apple Pay, Google Pay or Samsung Pay?" at bounding box center [404, 301] width 567 height 23
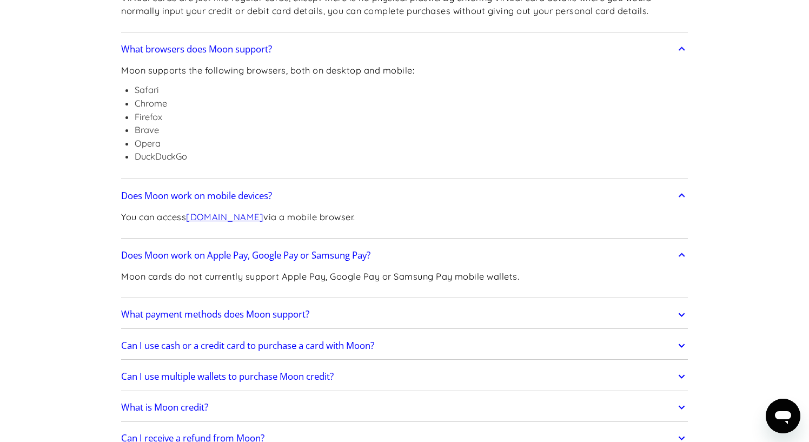
scroll to position [551, 0]
click at [327, 312] on link "What payment methods does Moon support?" at bounding box center [404, 314] width 567 height 23
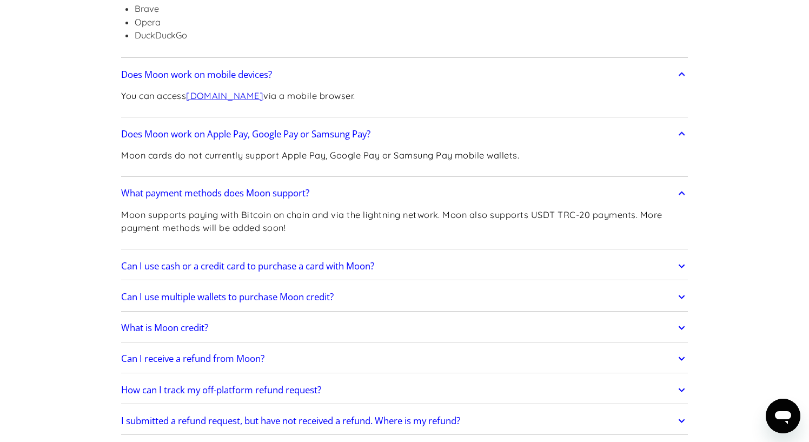
scroll to position [673, 0]
click at [380, 271] on link "Can I use cash or a credit card to purchase a card with Moon?" at bounding box center [404, 265] width 567 height 23
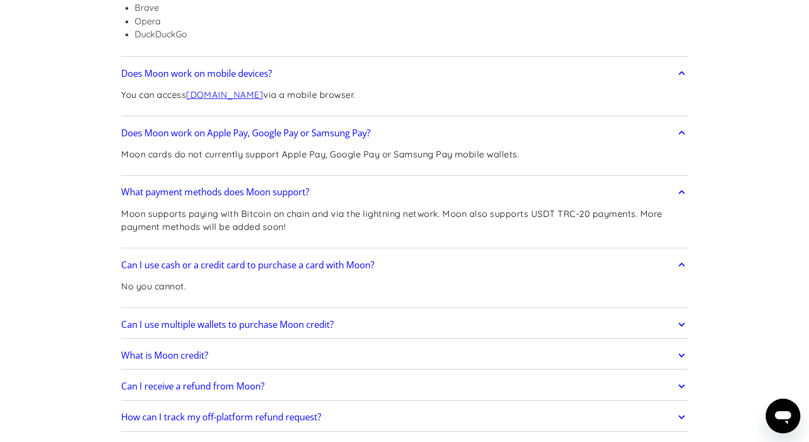
click at [370, 313] on link "Can I use multiple wallets to purchase Moon credit?" at bounding box center [404, 324] width 567 height 23
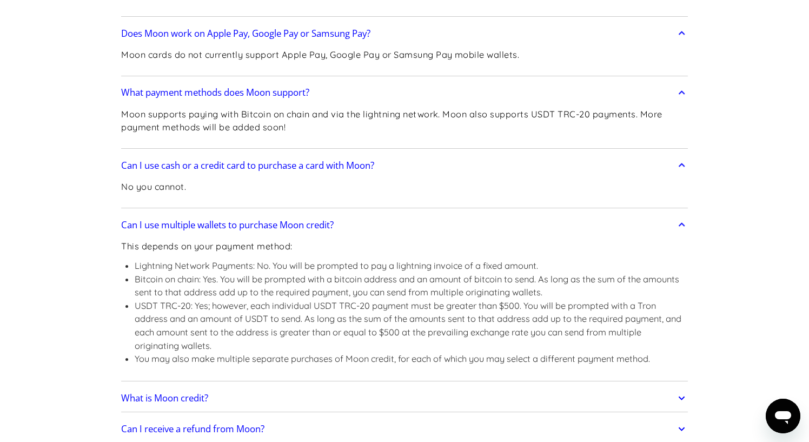
scroll to position [805, 0]
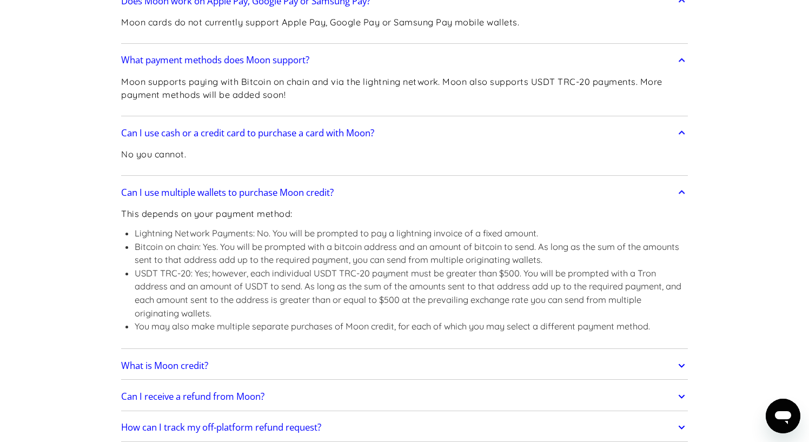
click at [371, 358] on link "What is Moon credit?" at bounding box center [404, 365] width 567 height 23
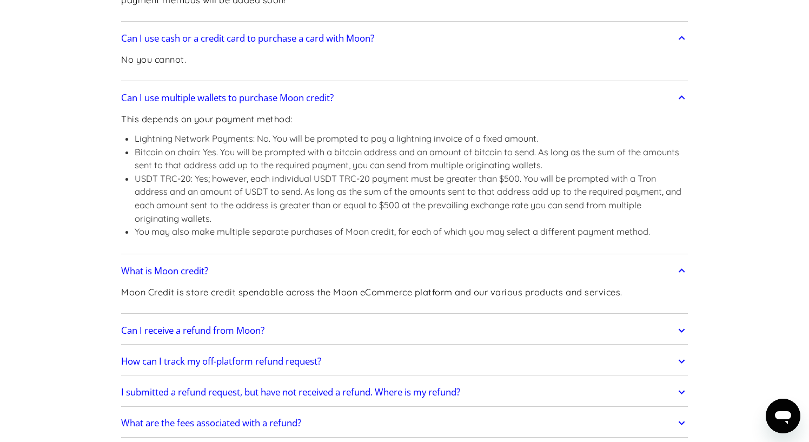
scroll to position [900, 0]
click at [360, 330] on link "Can I receive a refund from Moon?" at bounding box center [404, 330] width 567 height 23
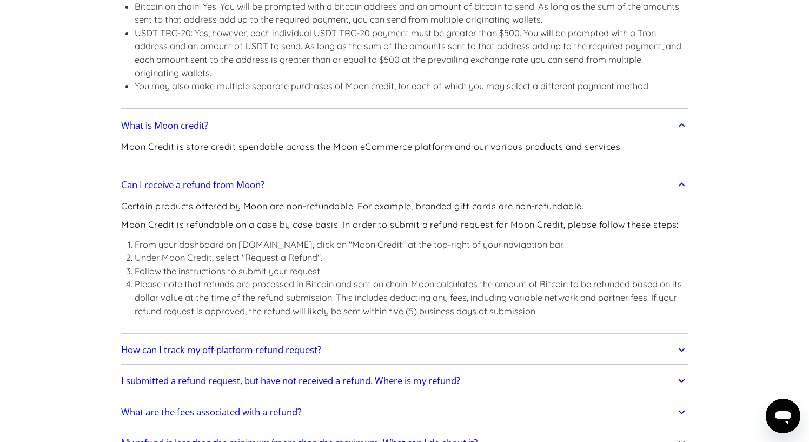
scroll to position [1046, 0]
click at [330, 340] on link "How can I track my off-platform refund request?" at bounding box center [404, 348] width 567 height 23
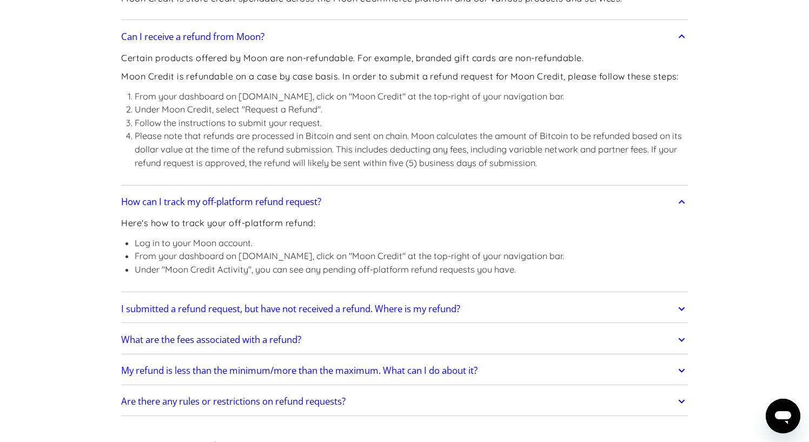
scroll to position [1194, 0]
click at [387, 310] on link "I submitted a refund request, but have not received a refund. Where is my refun…" at bounding box center [404, 307] width 567 height 23
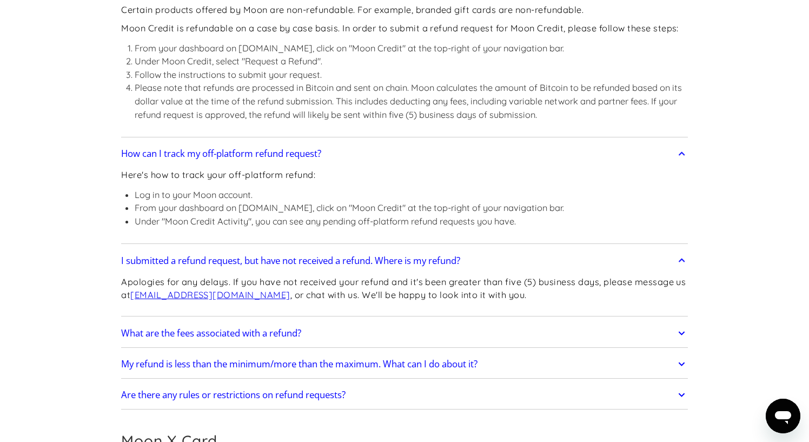
click at [386, 322] on link "What are the fees associated with a refund?" at bounding box center [404, 333] width 567 height 23
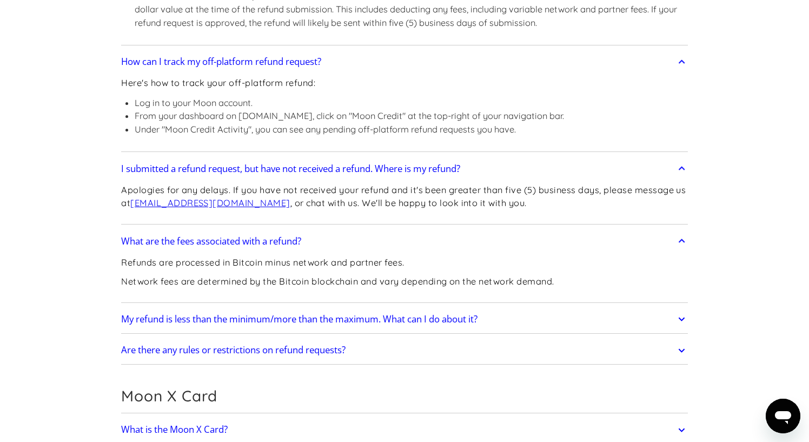
click at [401, 316] on link "My refund is less than the minimum/more than the maximum. What can I do about i…" at bounding box center [404, 319] width 567 height 23
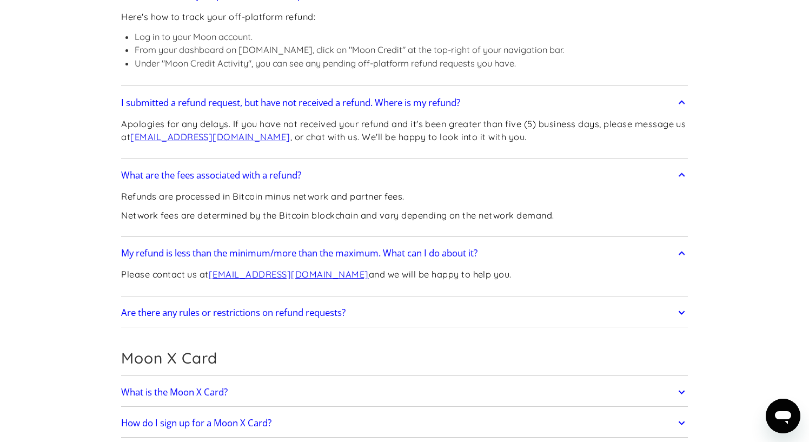
scroll to position [1411, 0]
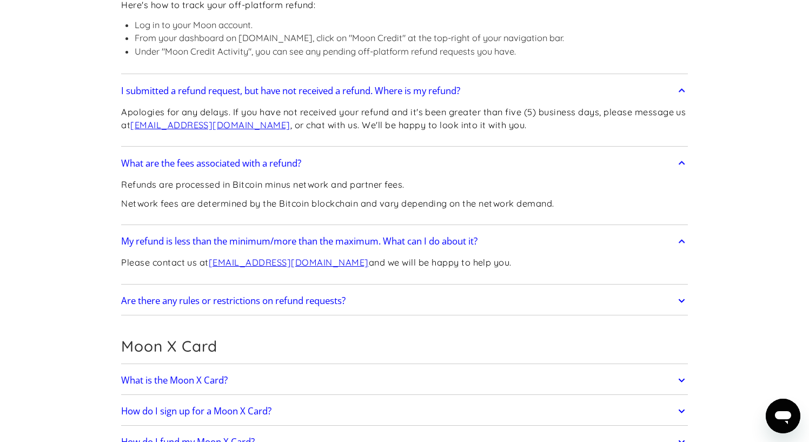
click at [394, 301] on link "Are there any rules or restrictions on refund requests?" at bounding box center [404, 300] width 567 height 23
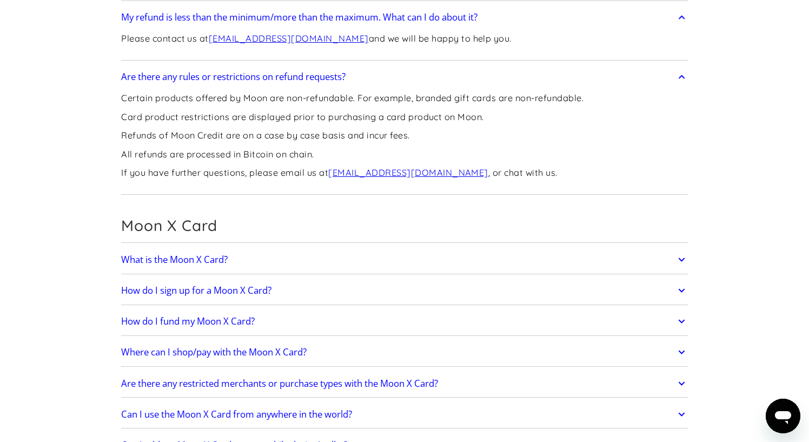
scroll to position [1641, 0]
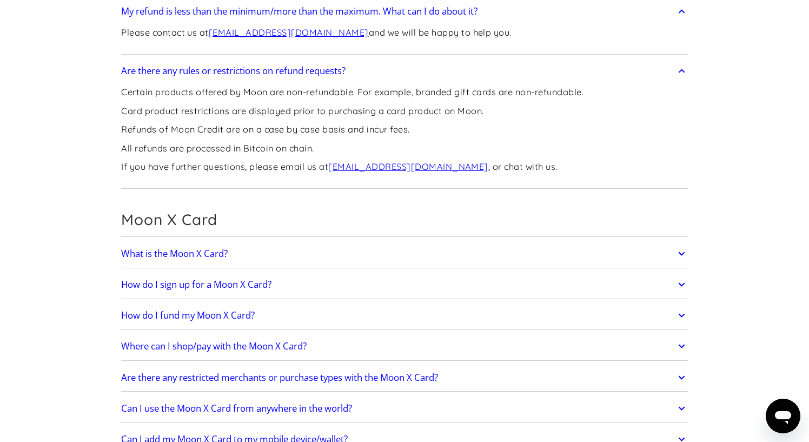
click at [353, 254] on div "What is the Moon X Card? The Moon X Card is a card linked to your Moon Credit t…" at bounding box center [404, 254] width 567 height 28
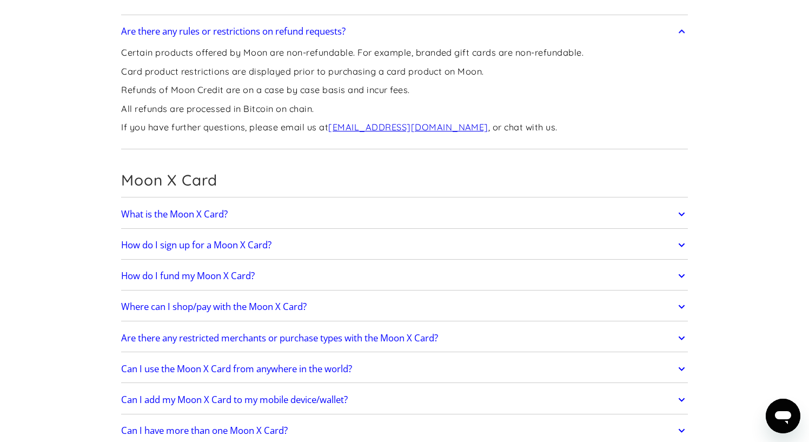
scroll to position [1686, 0]
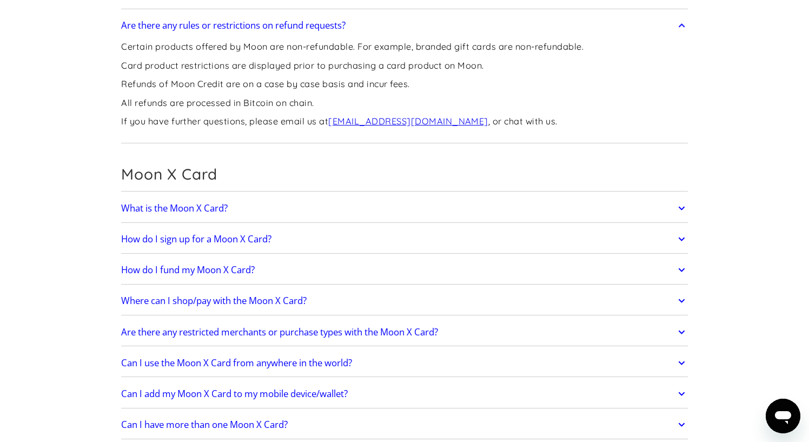
click at [364, 330] on link "Are there any restricted merchants or purchase types with the Moon X Card?" at bounding box center [404, 332] width 567 height 23
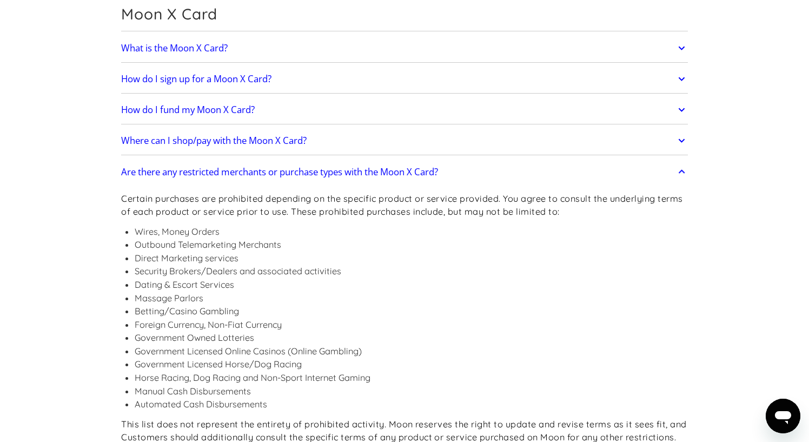
scroll to position [1844, 0]
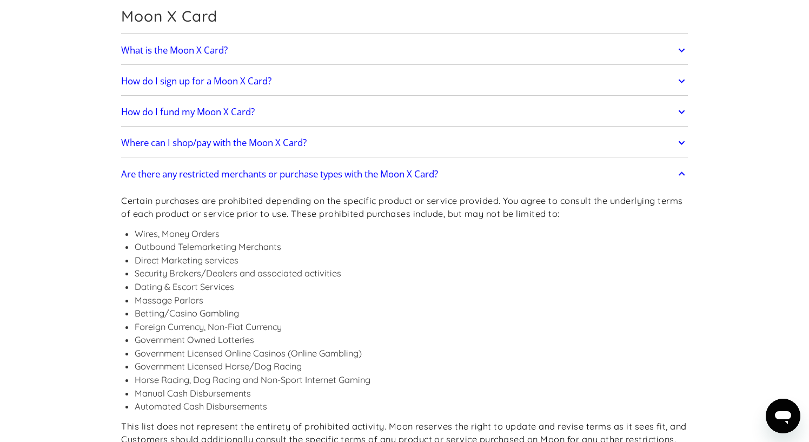
click at [160, 137] on h2 "Where can I shop/pay with the Moon X Card?" at bounding box center [214, 142] width 186 height 11
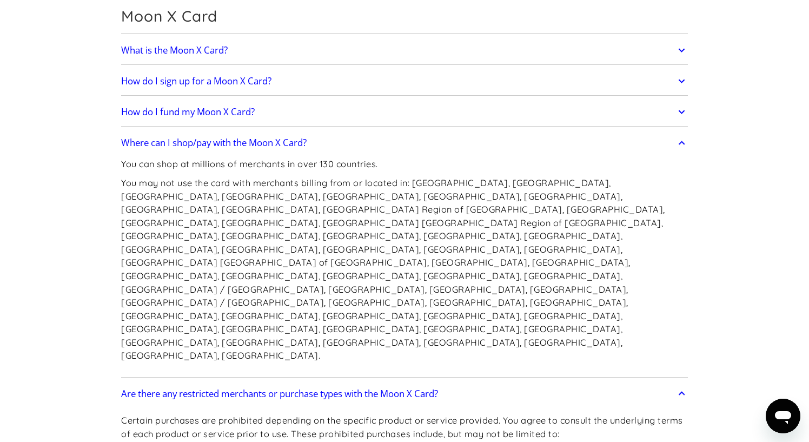
click at [171, 107] on h2 "How do I fund my Moon X Card?" at bounding box center [188, 112] width 134 height 11
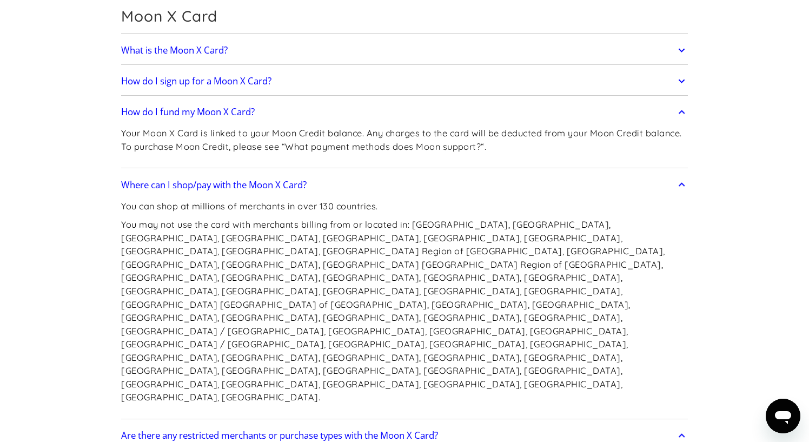
click at [169, 98] on div "How do I fund my Moon X Card? Your Moon X Card is linked to your Moon Credit ba…" at bounding box center [404, 133] width 567 height 70
click at [177, 76] on h2 "How do I sign up for a Moon X Card?" at bounding box center [196, 81] width 150 height 11
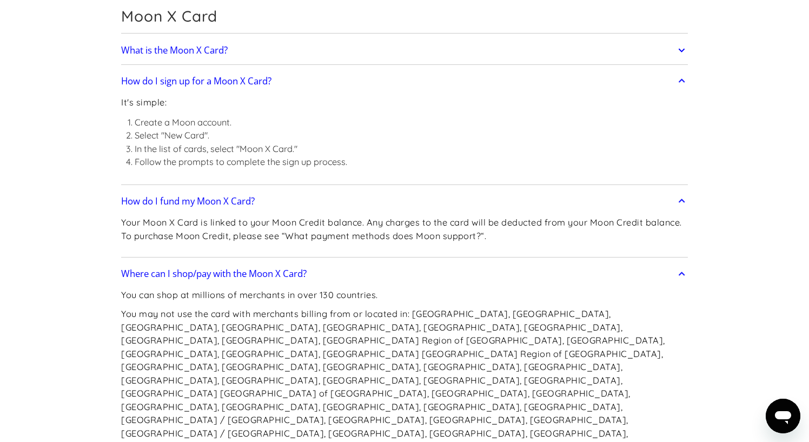
click at [177, 45] on h2 "What is the Moon X Card?" at bounding box center [174, 50] width 107 height 11
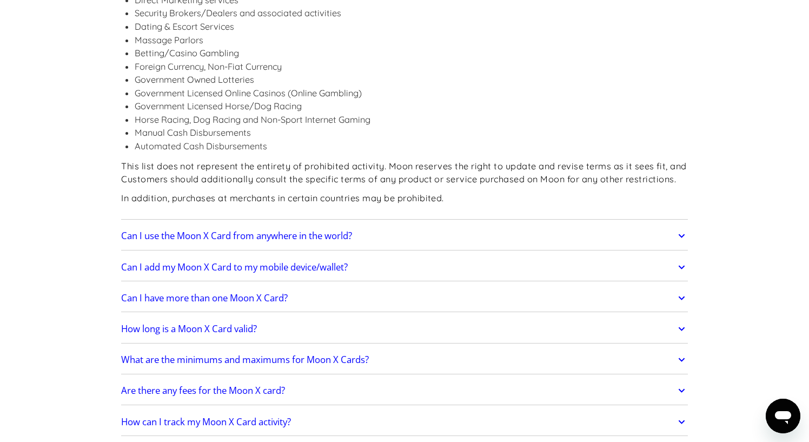
scroll to position [2519, 0]
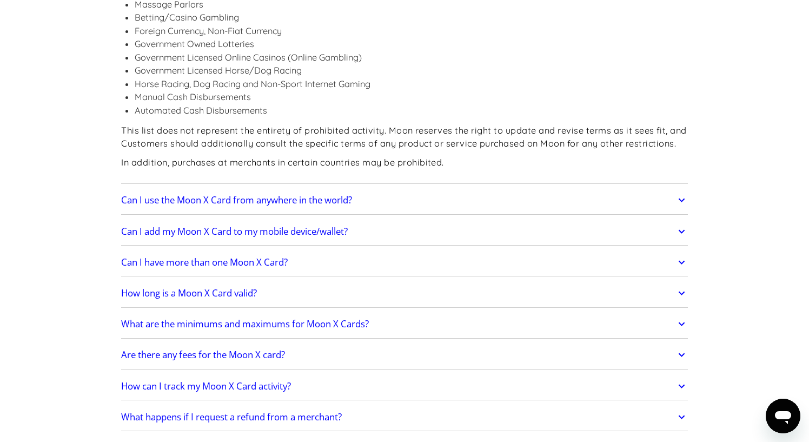
click at [186, 187] on div "Can I use the Moon X Card from anywhere in the world? Moon X Cards can be used …" at bounding box center [404, 201] width 567 height 28
click at [186, 189] on link "Can I use the Moon X Card from anywhere in the world?" at bounding box center [404, 200] width 567 height 23
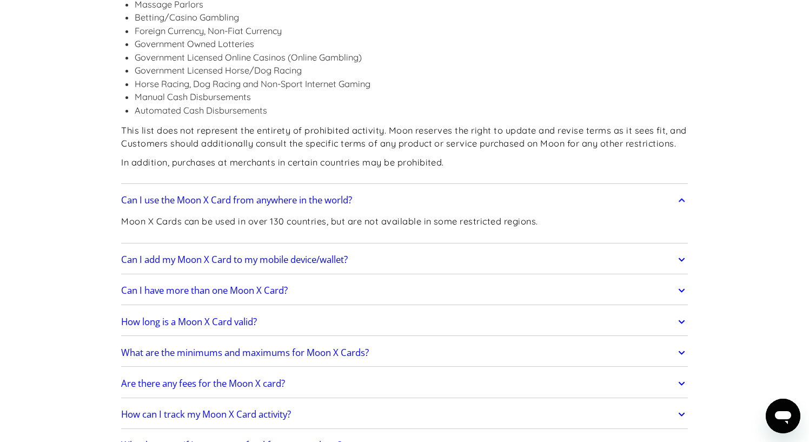
click at [196, 248] on link "Can I add my Moon X Card to my mobile device/wallet?" at bounding box center [404, 259] width 567 height 23
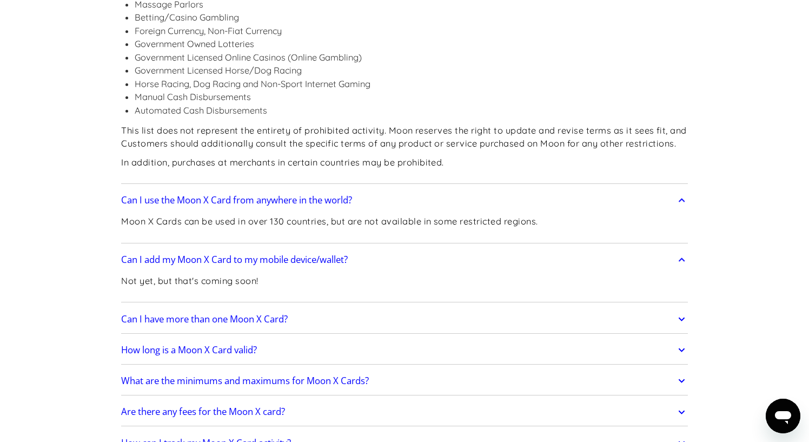
click at [196, 308] on link "Can I have more than one Moon X Card?" at bounding box center [404, 319] width 567 height 23
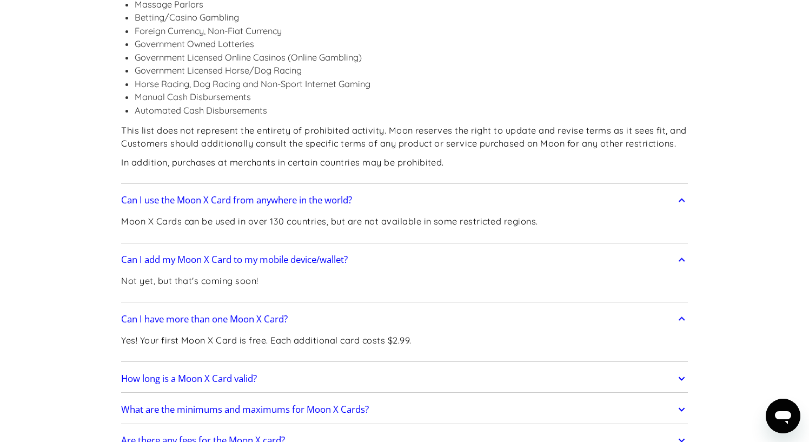
click at [197, 373] on h2 "How long is a Moon X Card valid?" at bounding box center [189, 378] width 136 height 11
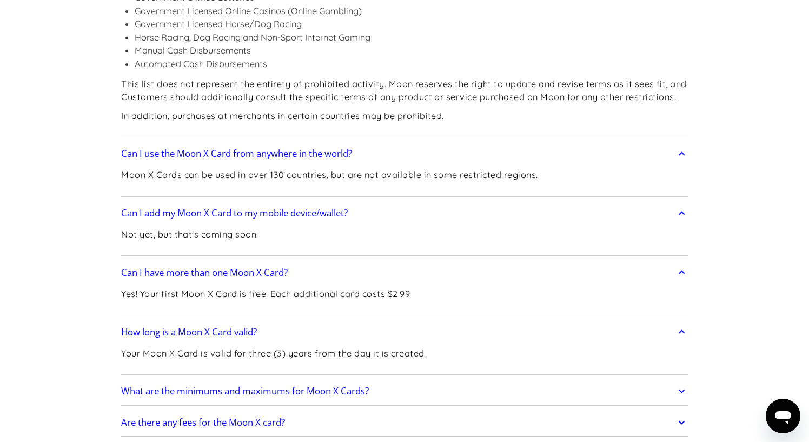
scroll to position [2587, 0]
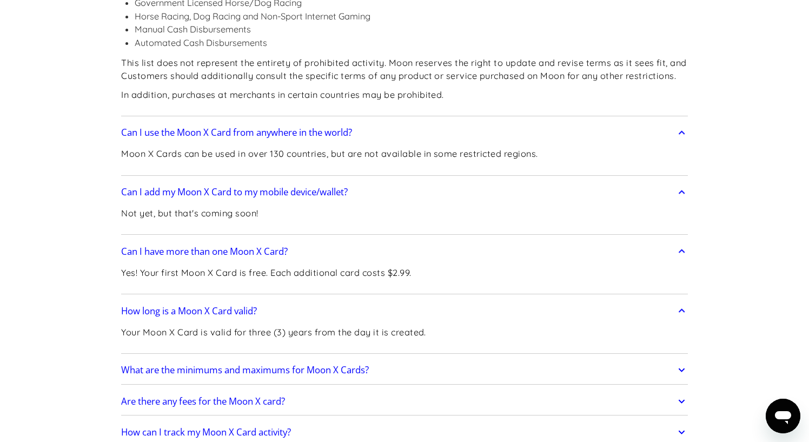
click at [200, 365] on h2 "What are the minimums and maximums for Moon X Cards?" at bounding box center [245, 370] width 248 height 11
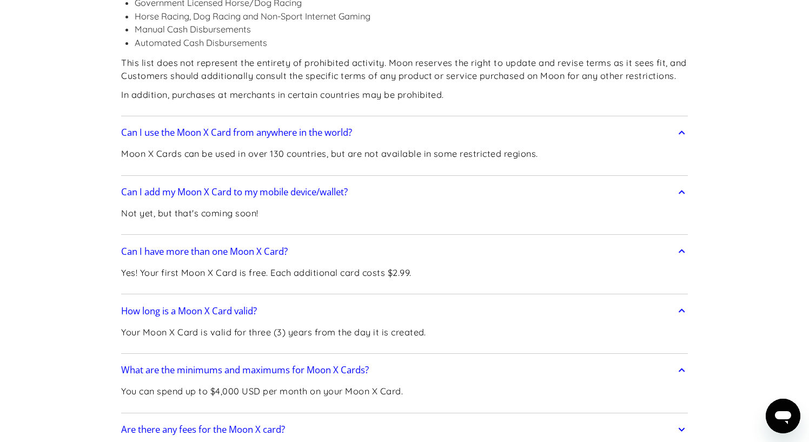
click at [188, 418] on link "Are there any fees for the Moon X card?" at bounding box center [404, 429] width 567 height 23
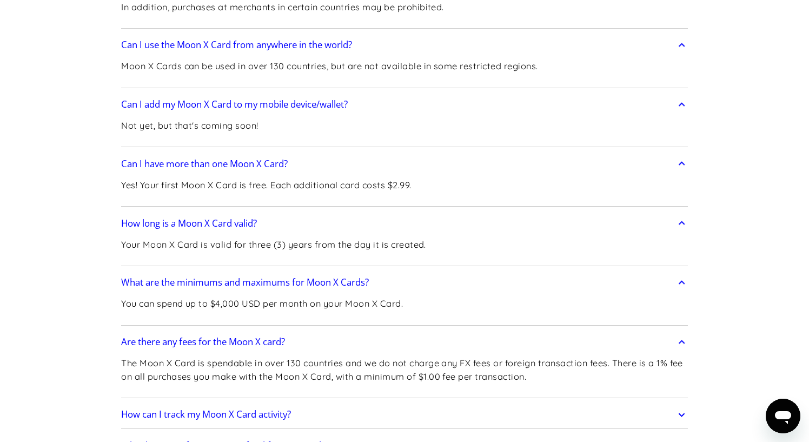
click at [209, 403] on link "How can I track my Moon X Card activity?" at bounding box center [404, 414] width 567 height 23
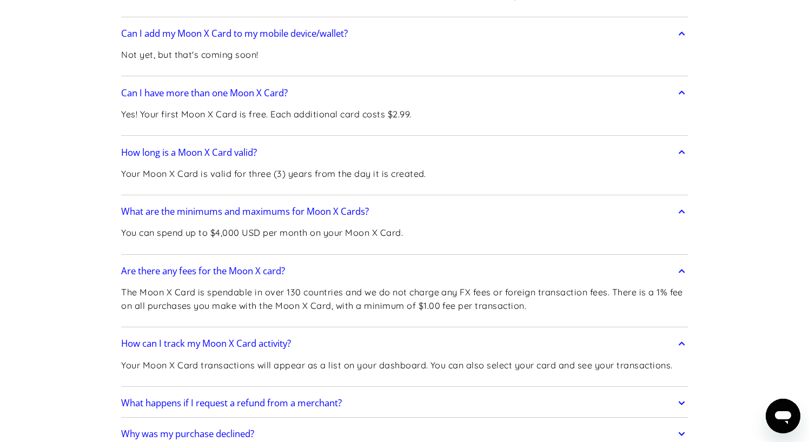
click at [216, 398] on h2 "What happens if I request a refund from a merchant?" at bounding box center [231, 403] width 221 height 11
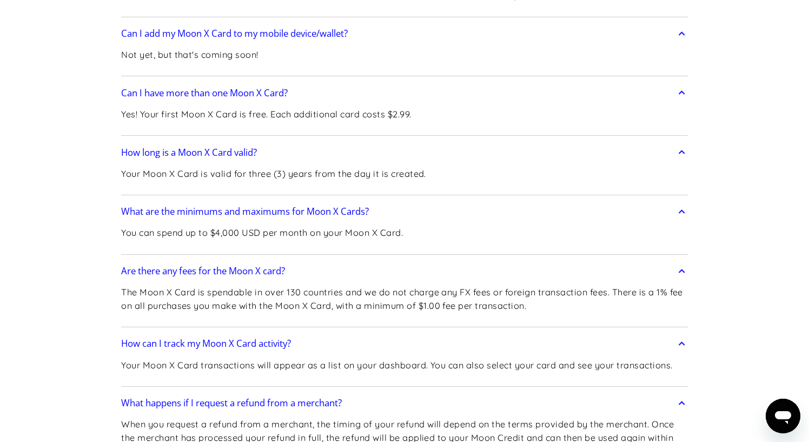
scroll to position [2856, 0]
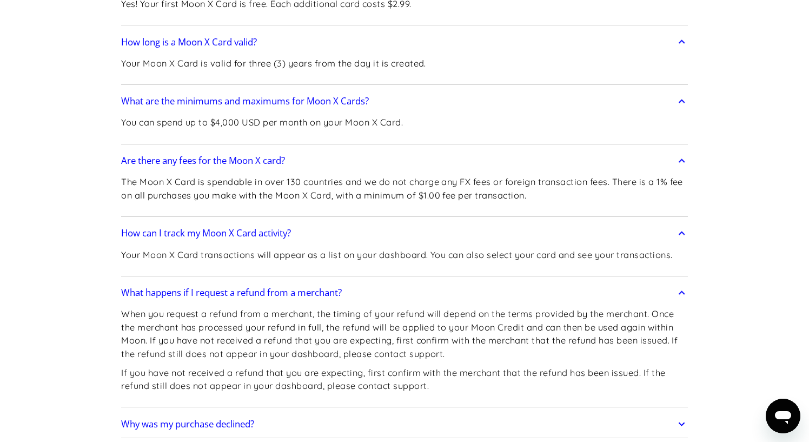
click at [247, 419] on h2 "Why was my purchase declined?" at bounding box center [187, 424] width 133 height 11
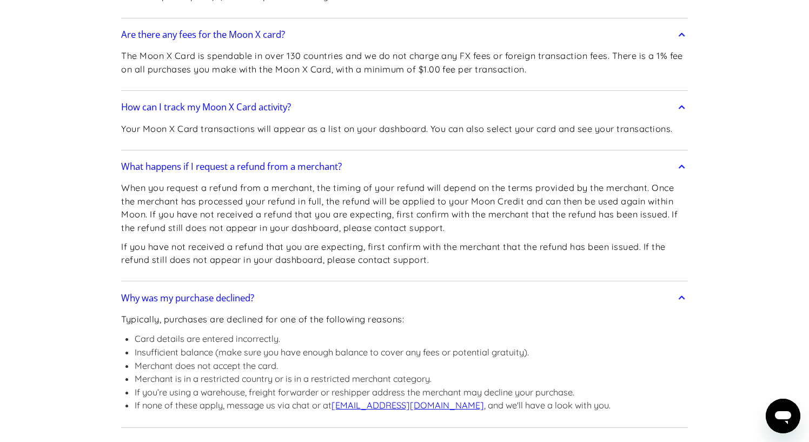
scroll to position [2983, 0]
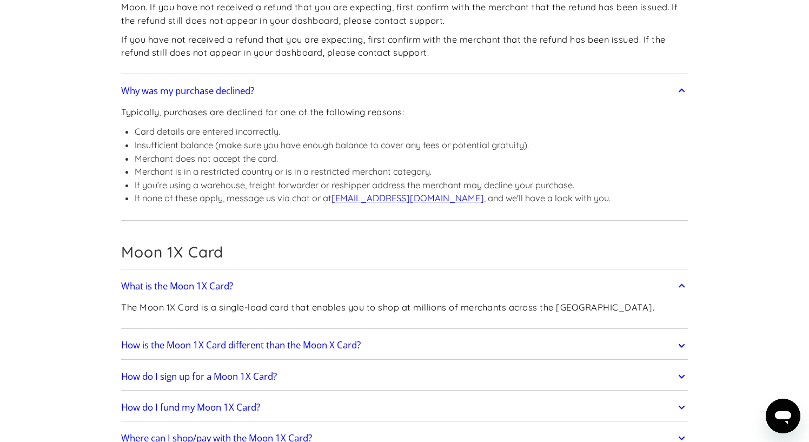
scroll to position [3193, 0]
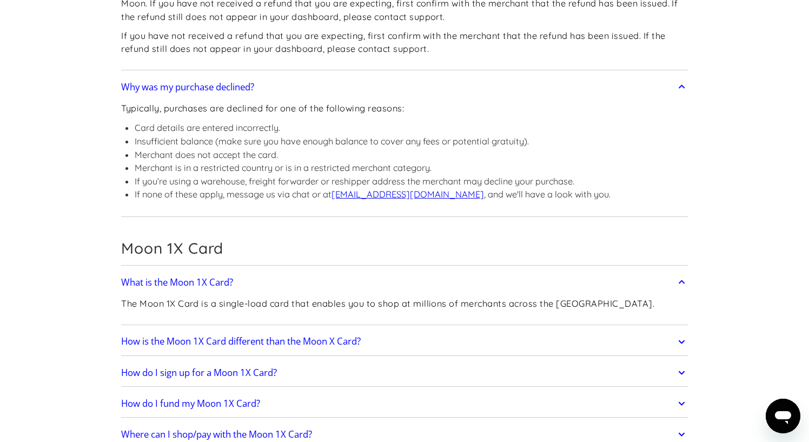
click at [383, 330] on link "How is the Moon 1X Card different than the Moon X Card?" at bounding box center [404, 341] width 567 height 23
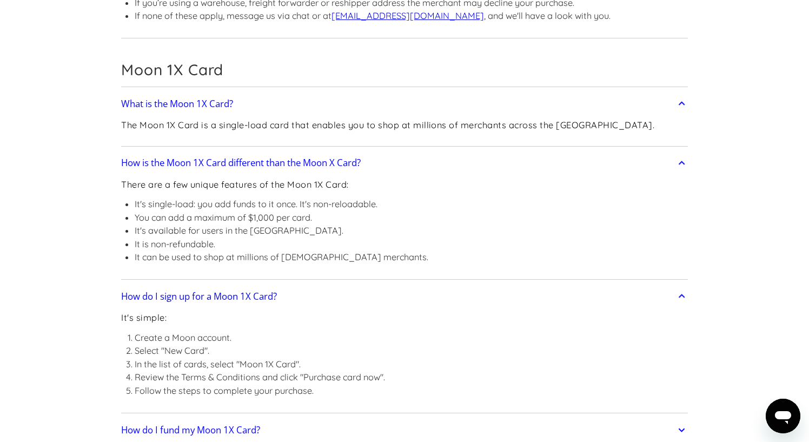
scroll to position [3379, 0]
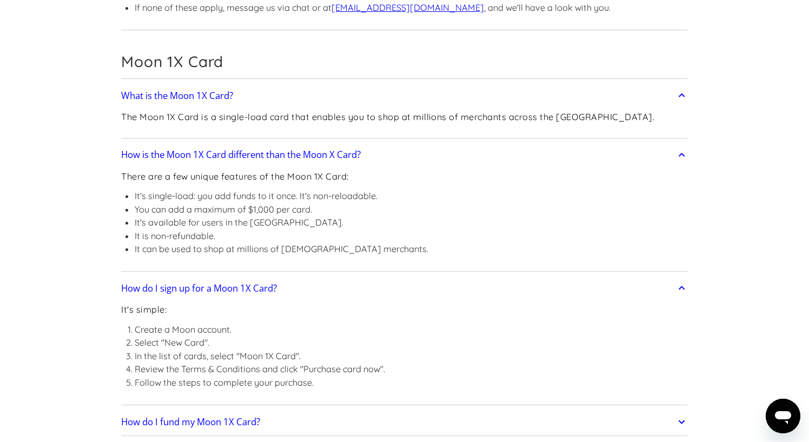
click at [361, 410] on link "How do I fund my Moon 1X Card?" at bounding box center [404, 421] width 567 height 23
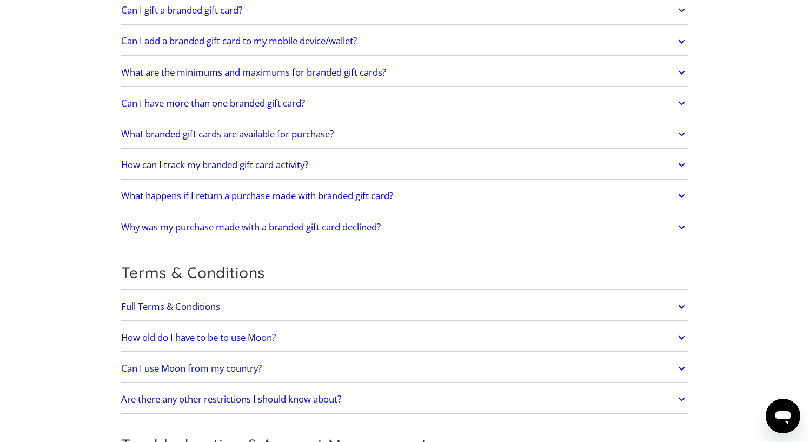
scroll to position [4383, 0]
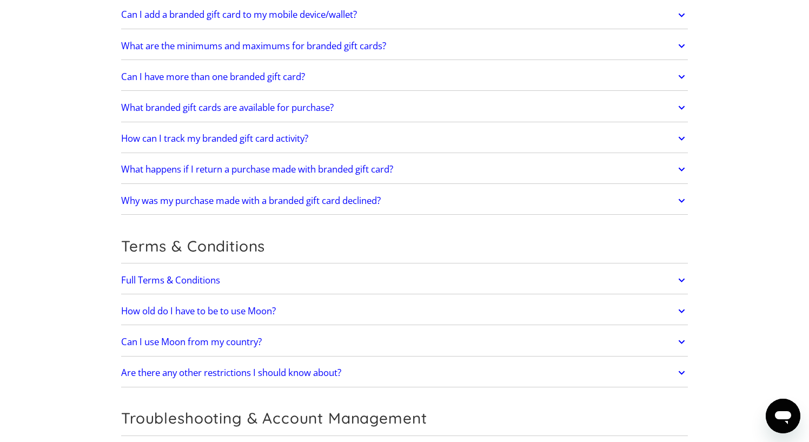
click at [314, 300] on link "How old do I have to be to use Moon?" at bounding box center [404, 311] width 567 height 23
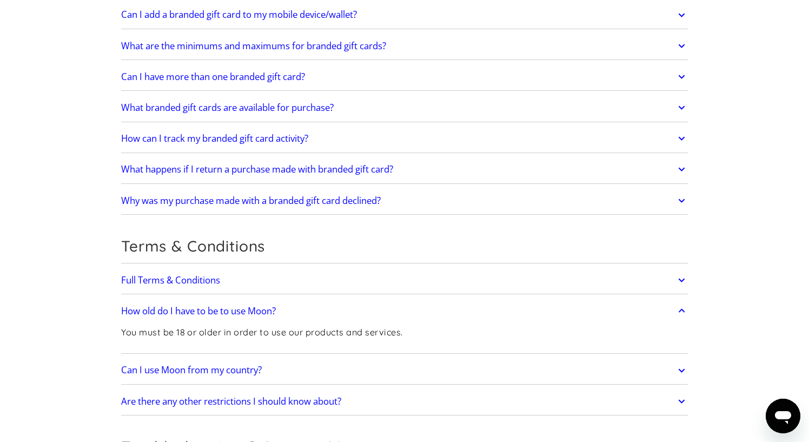
click at [311, 359] on link "Can I use Moon from my country?" at bounding box center [404, 370] width 567 height 23
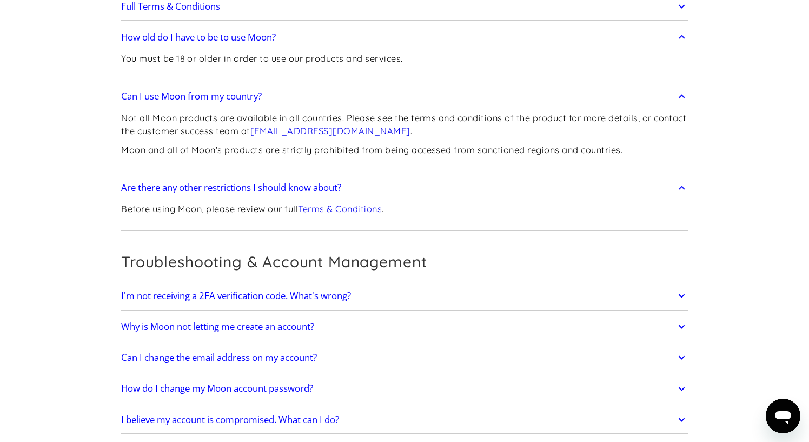
scroll to position [4668, 0]
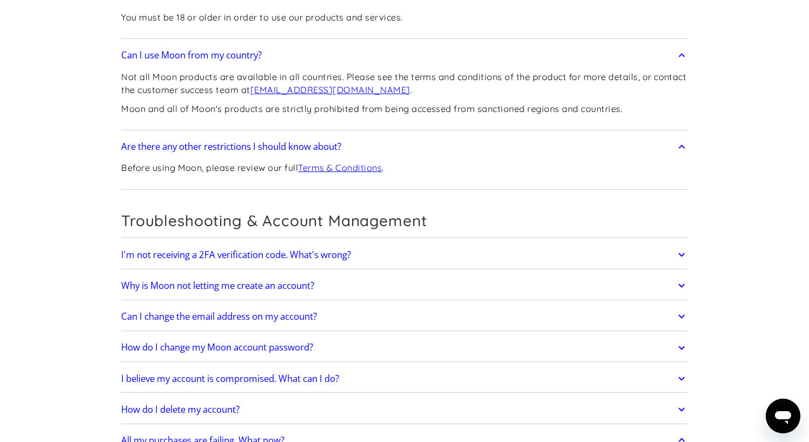
scroll to position [4704, 0]
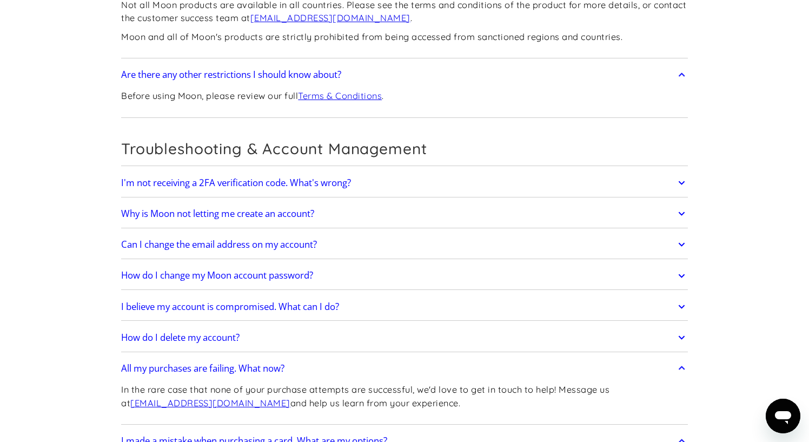
scroll to position [4770, 0]
click at [295, 301] on h2 "I believe my account is compromised. What can I do?" at bounding box center [230, 306] width 218 height 11
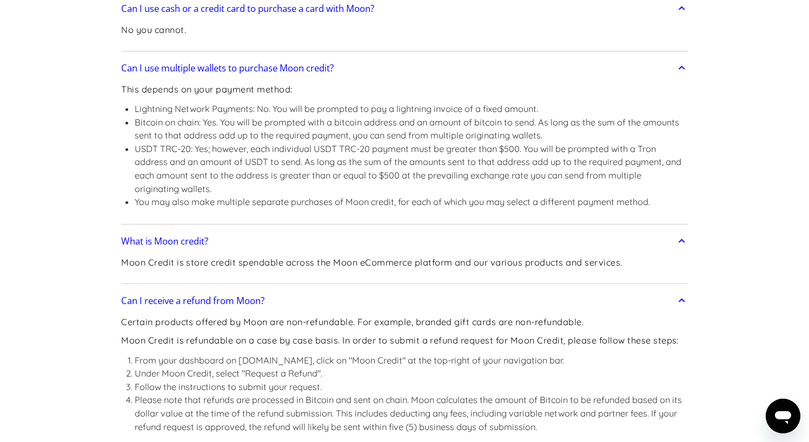
scroll to position [942, 0]
